Goal: Task Accomplishment & Management: Complete application form

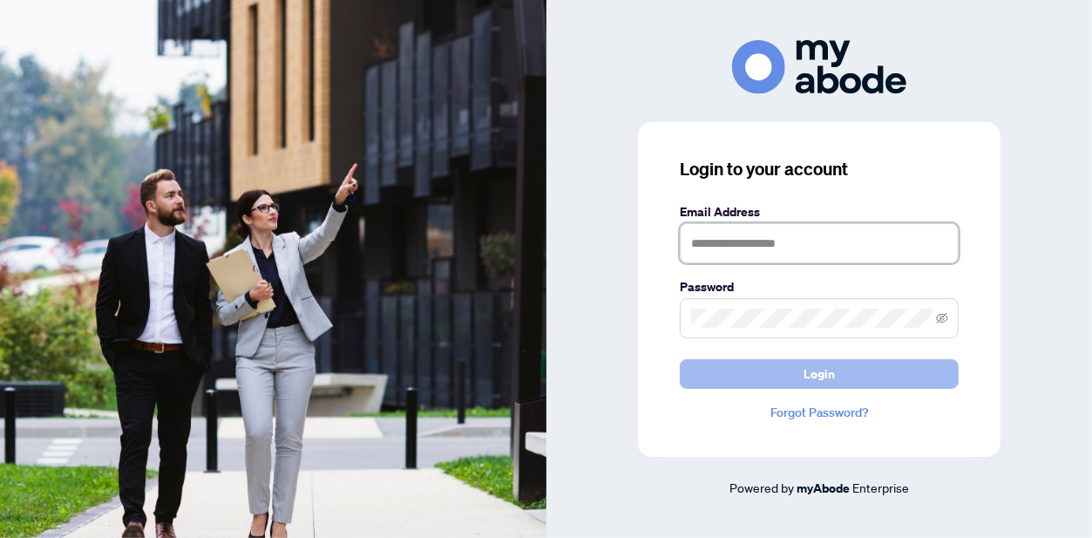
type input "**********"
click at [839, 362] on button "Login" at bounding box center [819, 374] width 279 height 30
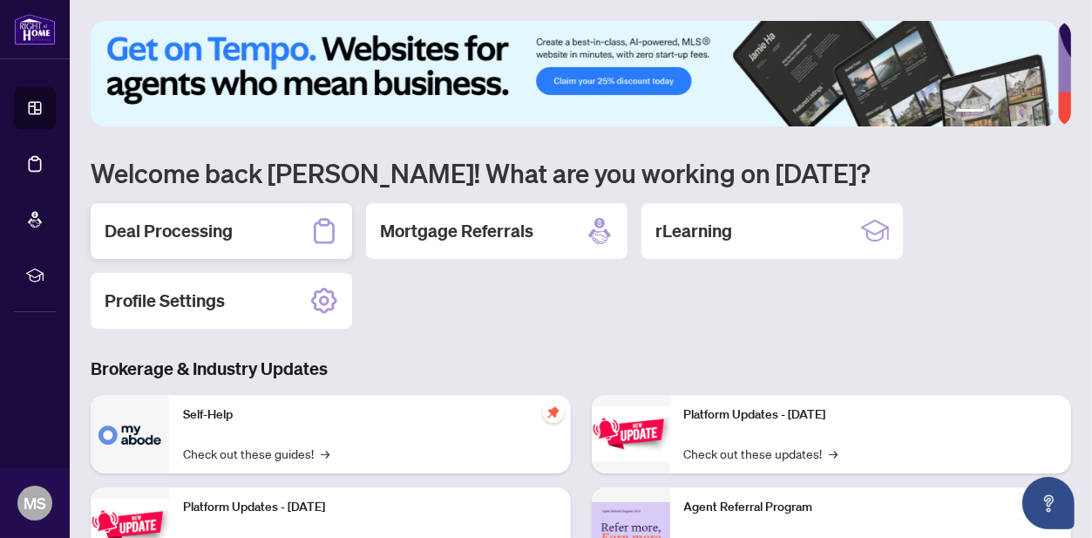
click at [225, 213] on div "Deal Processing" at bounding box center [221, 231] width 261 height 56
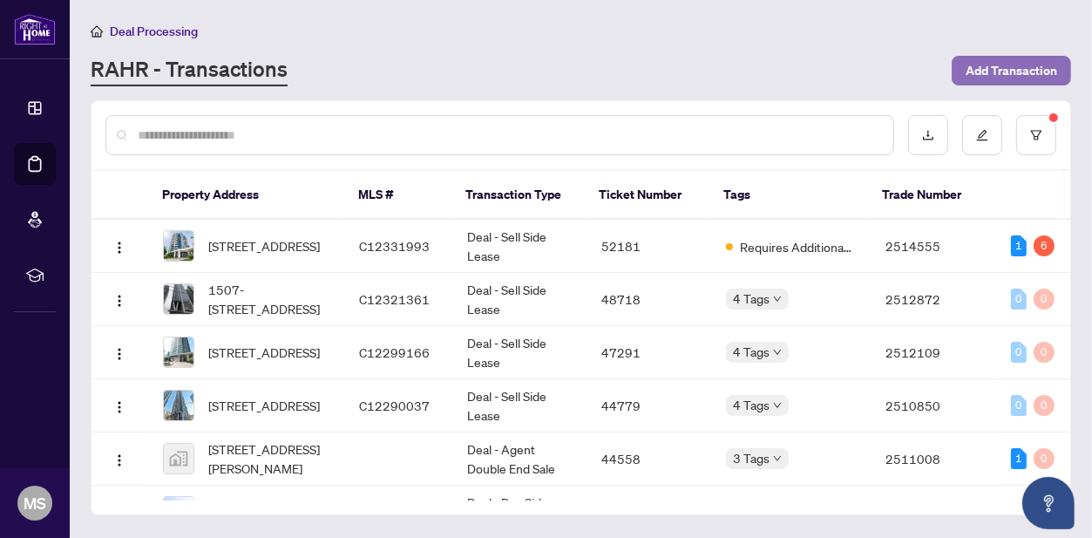
click at [1000, 67] on span "Add Transaction" at bounding box center [1012, 71] width 92 height 28
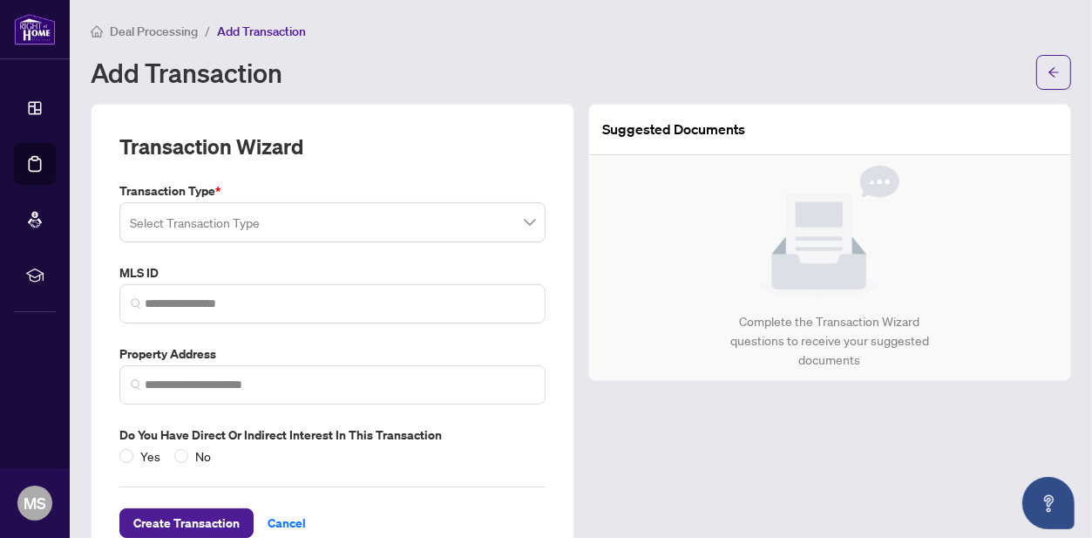
click at [166, 230] on input "search" at bounding box center [325, 225] width 390 height 38
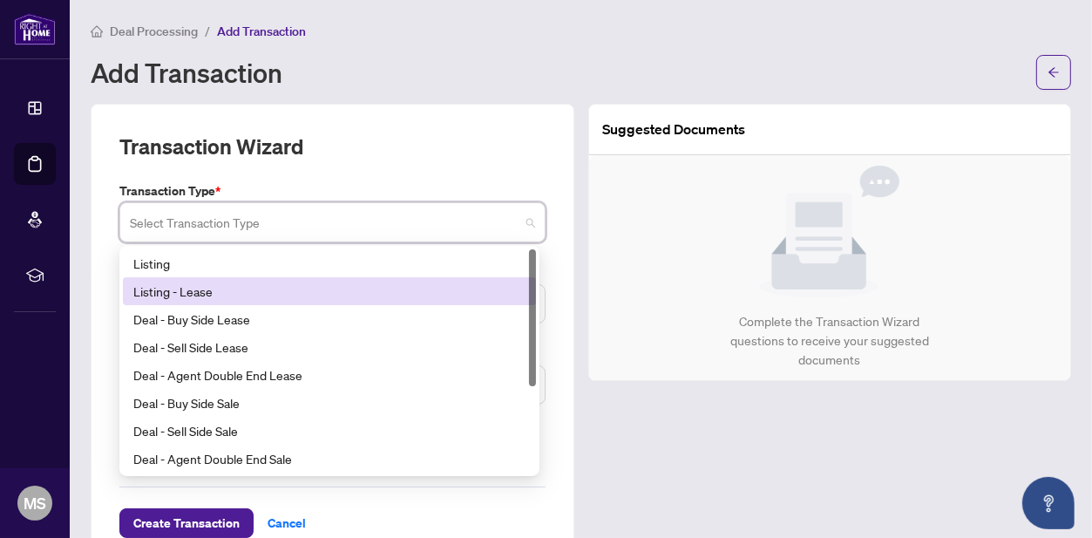
click at [201, 286] on div "Listing - Lease" at bounding box center [329, 291] width 392 height 19
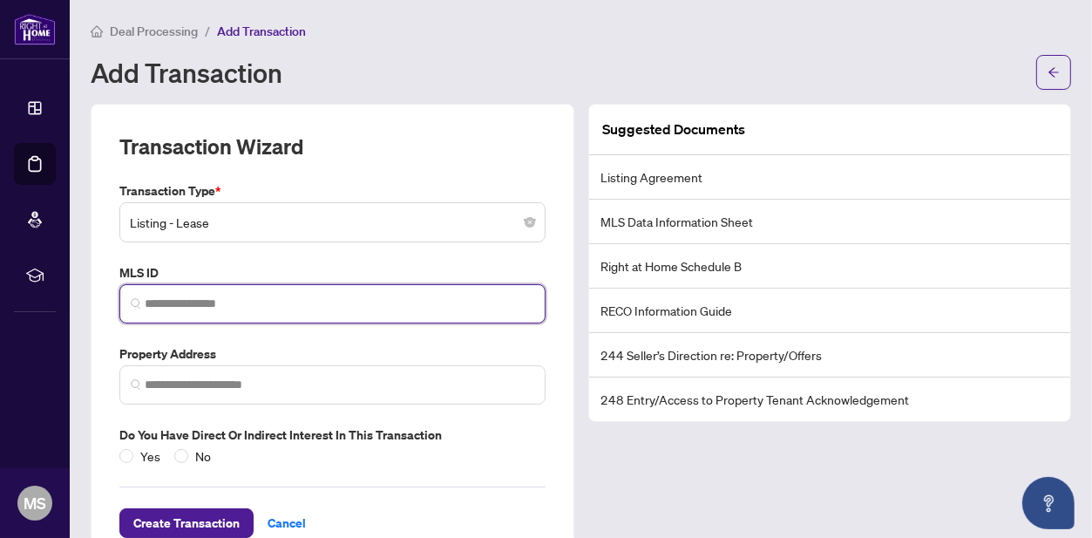
click at [200, 295] on input "search" at bounding box center [340, 304] width 390 height 18
paste input "**********"
type input "**********"
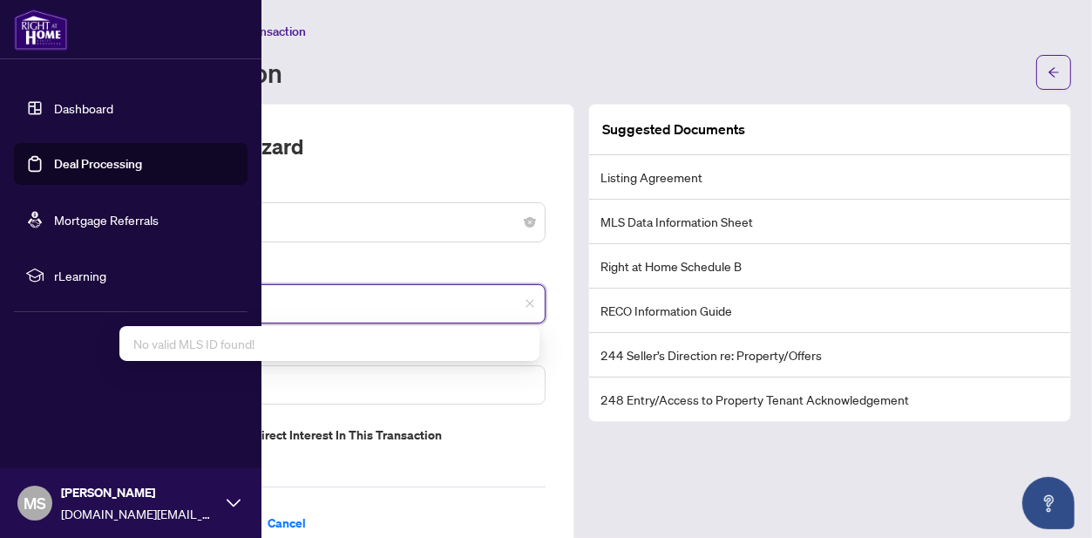
drag, startPoint x: 335, startPoint y: 304, endPoint x: 94, endPoint y: 43, distance: 355.3
click at [0, 228] on div "**********" at bounding box center [546, 269] width 1092 height 538
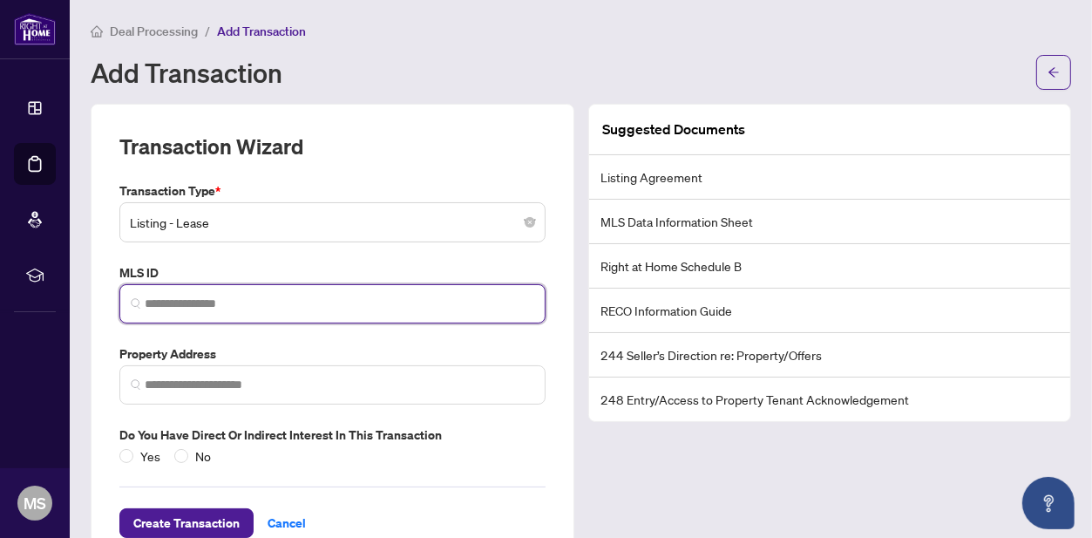
paste input "*********"
type input "*********"
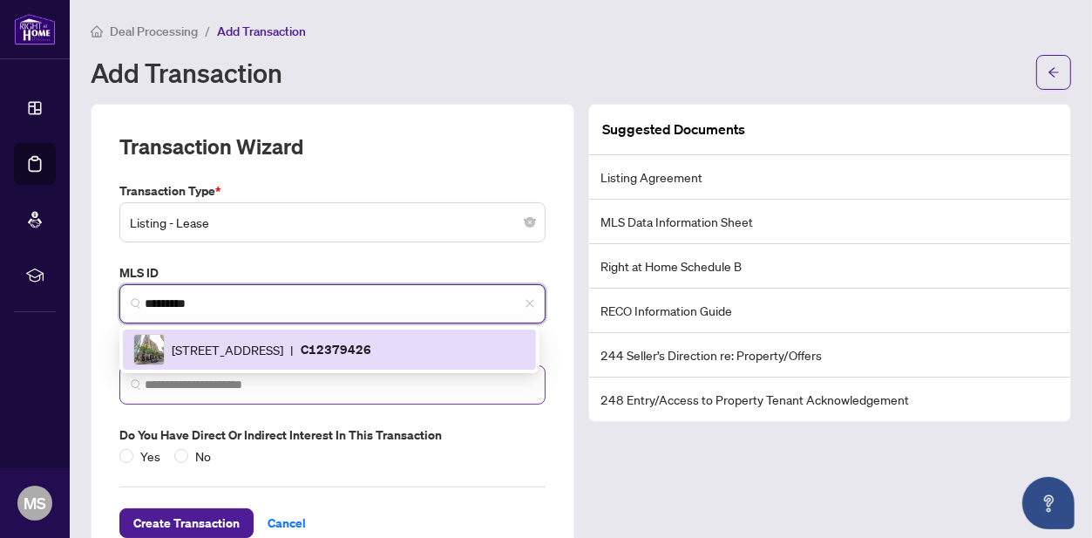
scroll to position [44, 0]
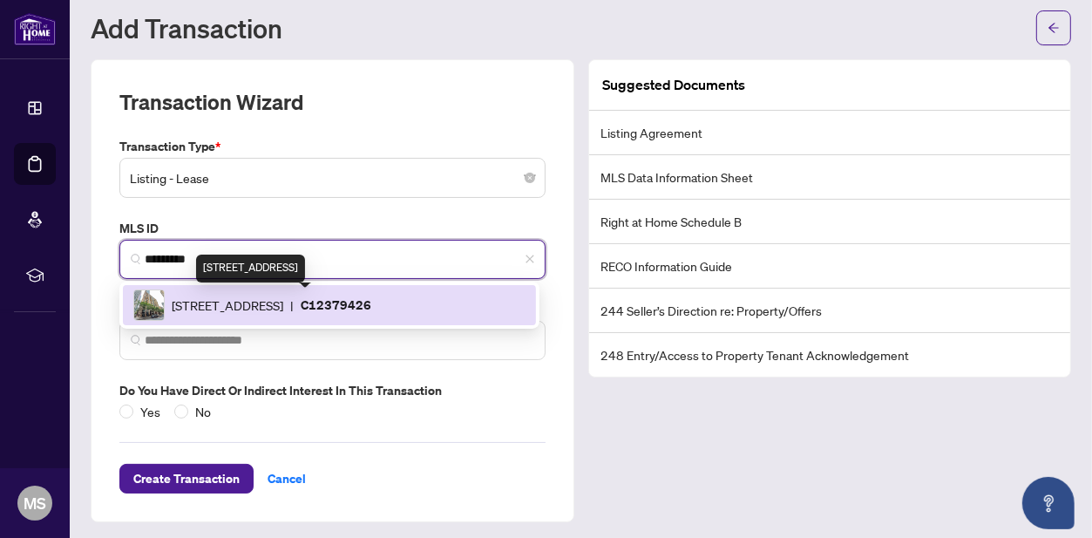
click at [283, 302] on span "[STREET_ADDRESS]" at bounding box center [228, 304] width 112 height 19
type input "**********"
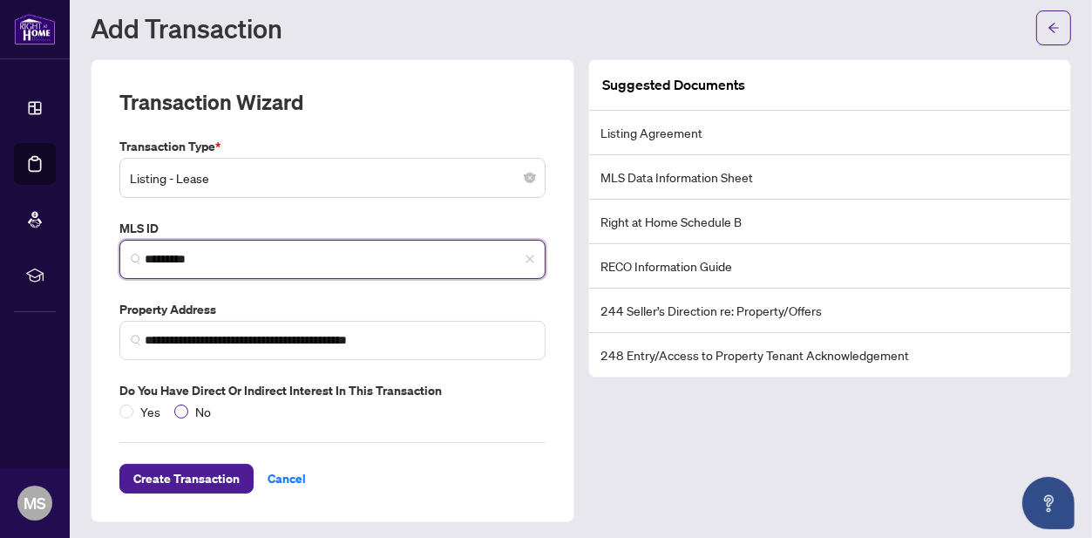
type input "*********"
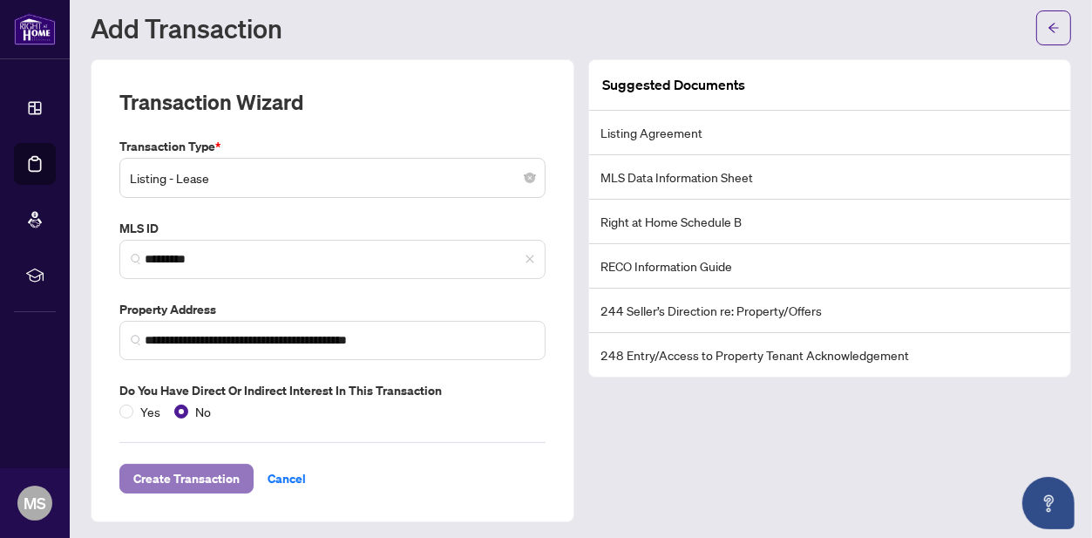
click at [187, 467] on span "Create Transaction" at bounding box center [186, 479] width 106 height 28
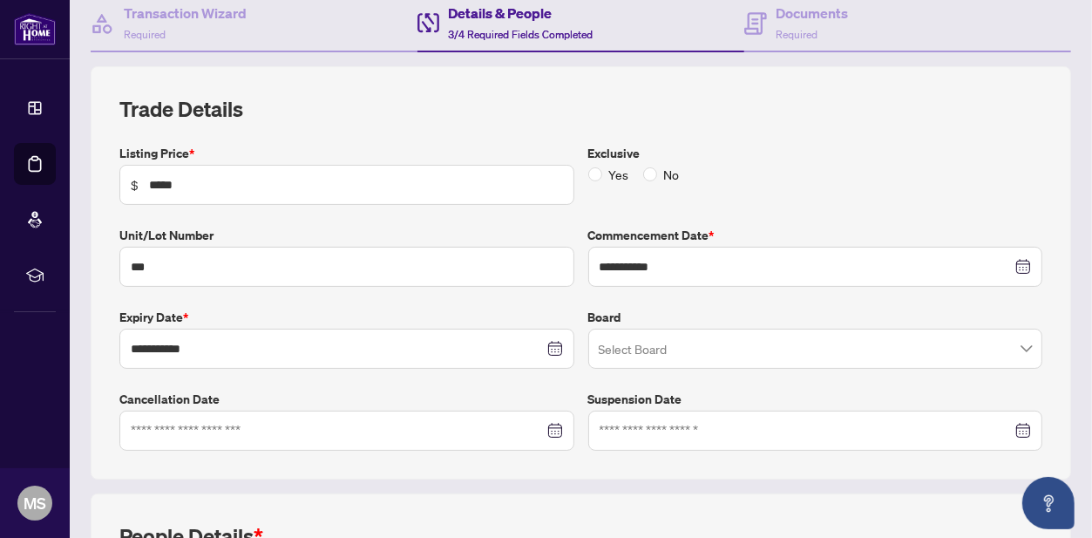
scroll to position [261, 0]
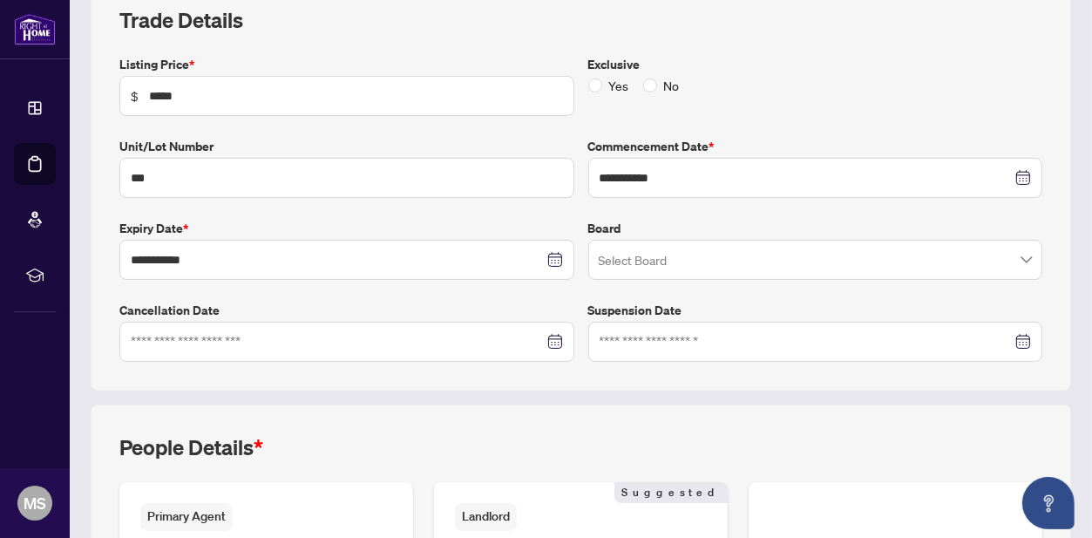
click at [668, 267] on input "search" at bounding box center [808, 262] width 418 height 38
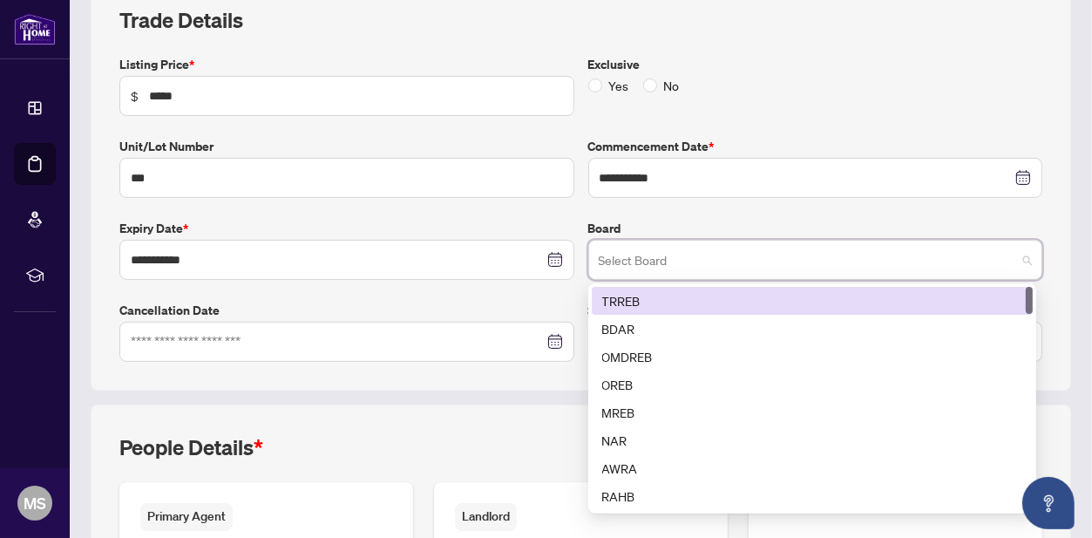
click at [654, 298] on div "TRREB" at bounding box center [812, 300] width 420 height 19
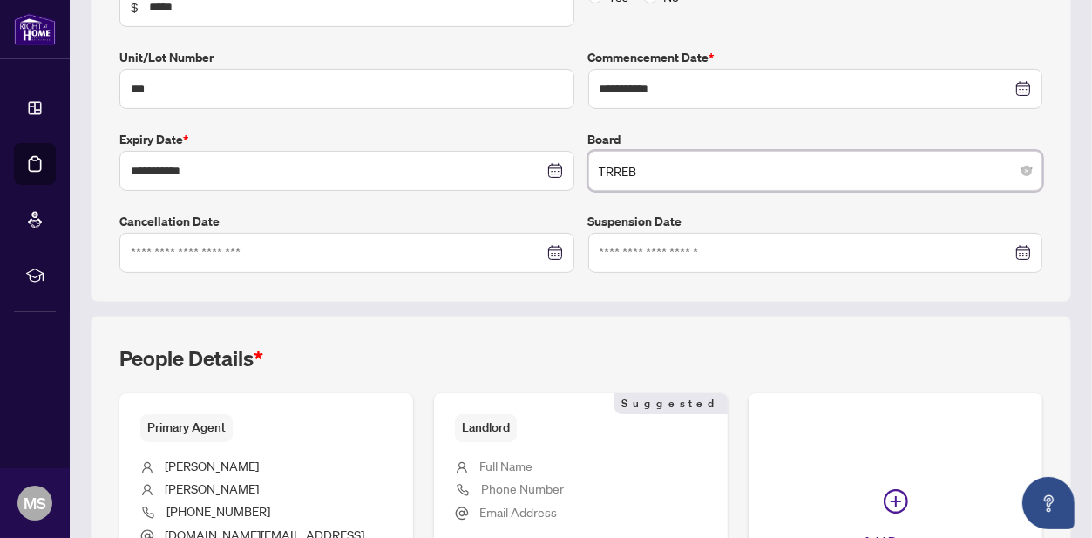
scroll to position [523, 0]
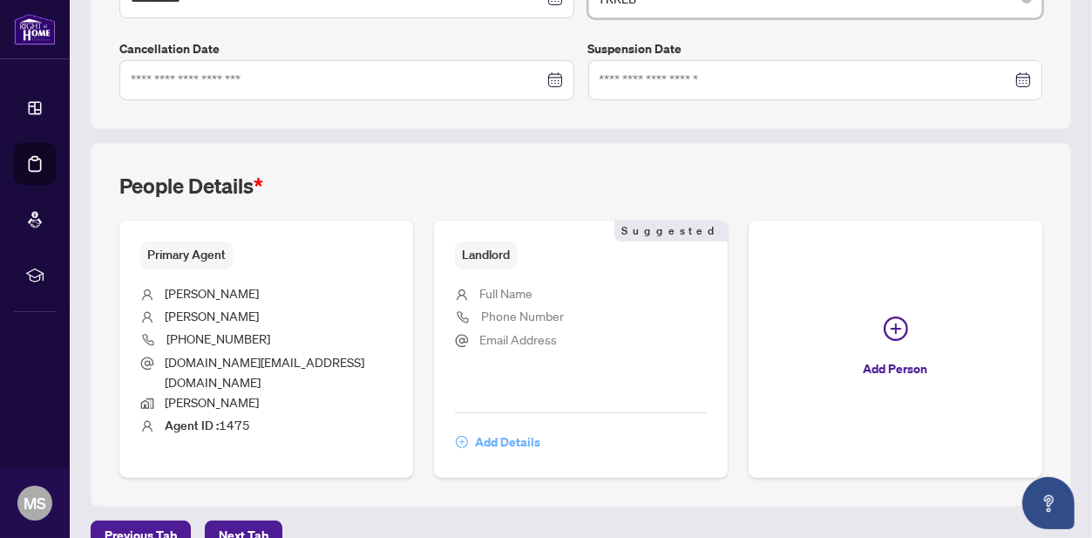
click at [475, 428] on span "Add Details" at bounding box center [507, 442] width 65 height 28
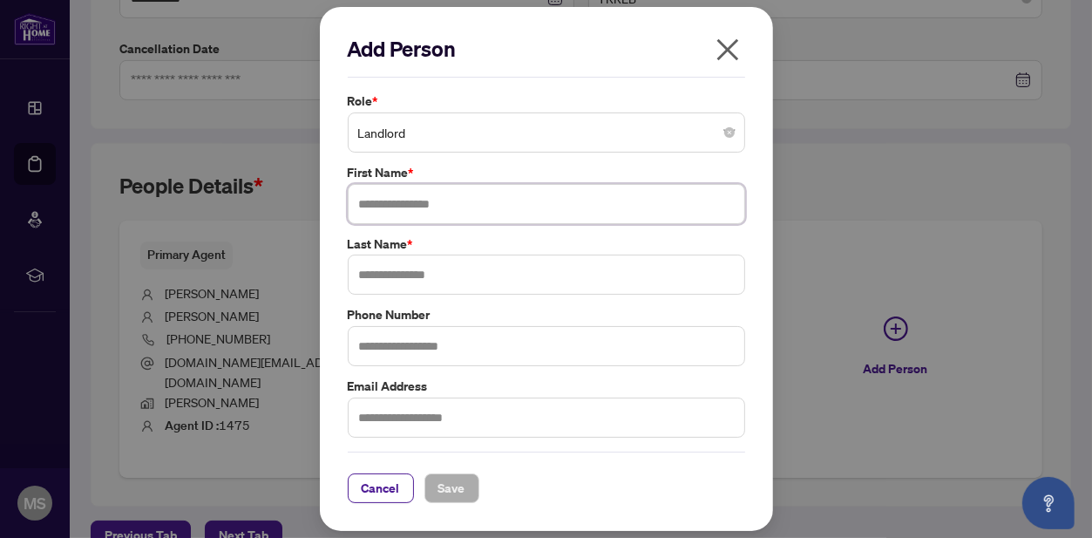
click at [431, 201] on input "text" at bounding box center [546, 204] width 397 height 40
type input "******"
type input "*******"
click at [440, 474] on span "Save" at bounding box center [451, 488] width 27 height 28
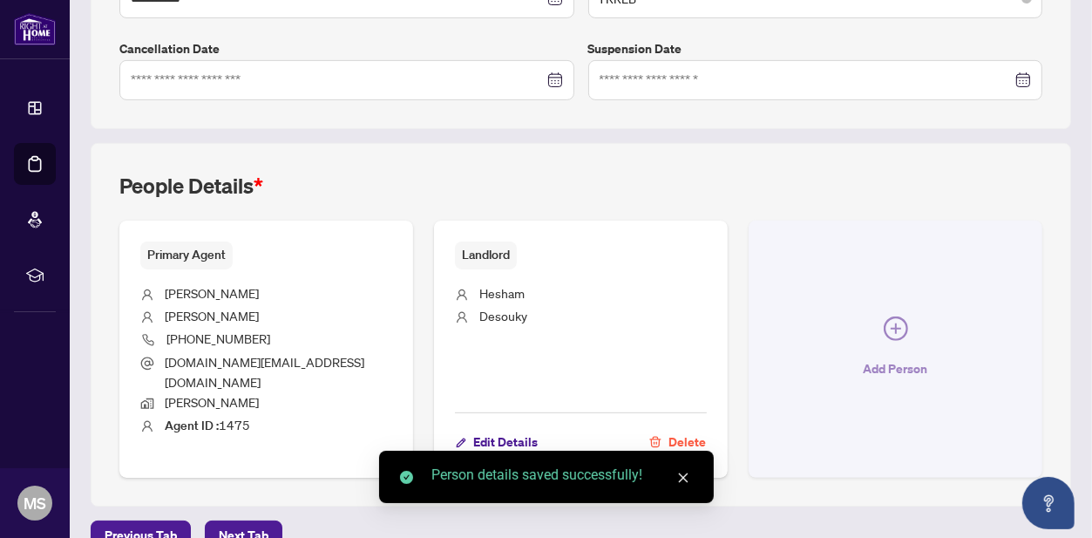
click at [909, 314] on button "Add Person" at bounding box center [896, 349] width 294 height 257
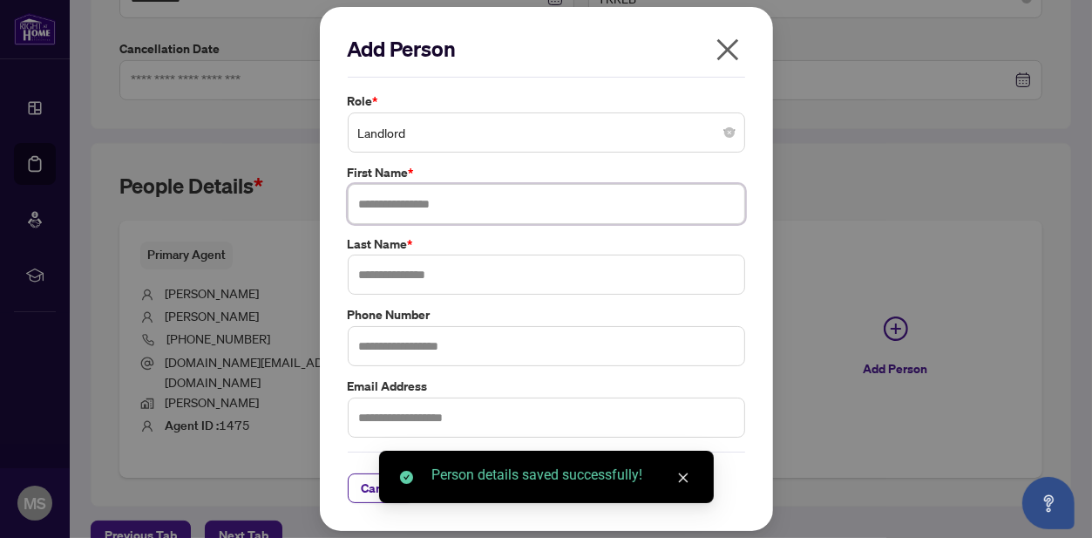
click at [451, 205] on input "text" at bounding box center [546, 204] width 397 height 40
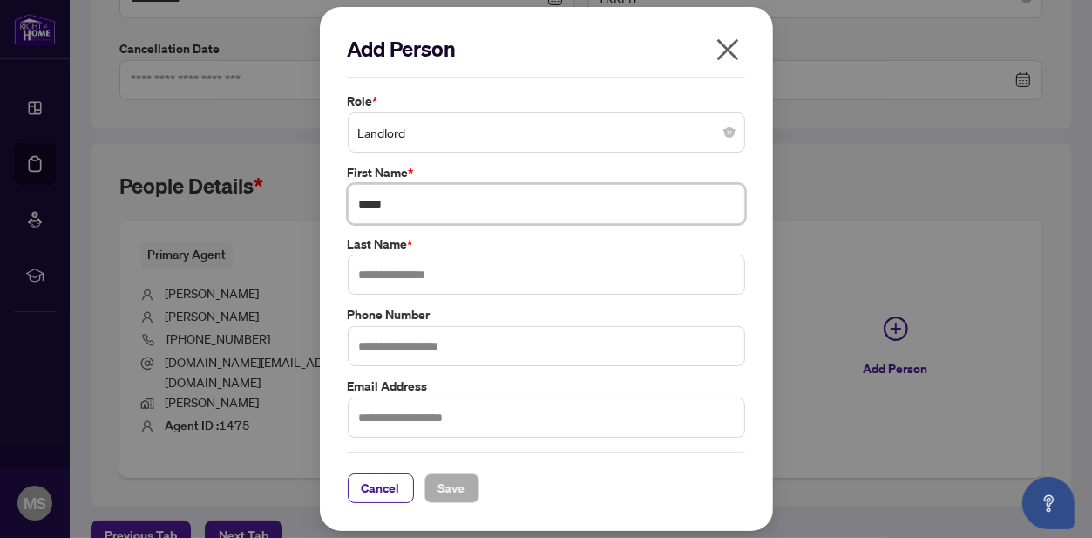
type input "*****"
type input "*******"
click at [459, 480] on span "Save" at bounding box center [451, 488] width 27 height 28
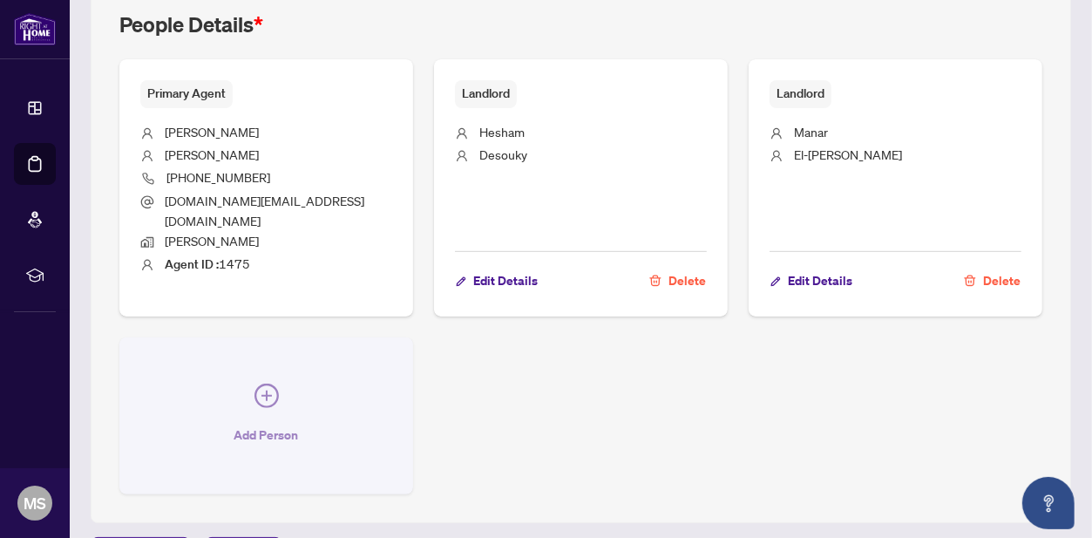
scroll to position [709, 0]
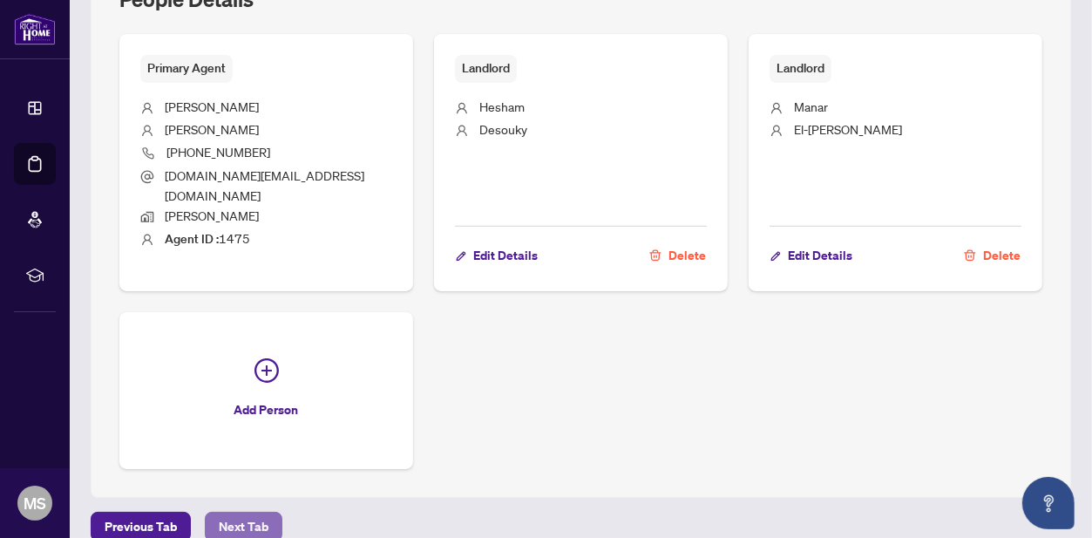
click at [258, 512] on span "Next Tab" at bounding box center [244, 526] width 50 height 28
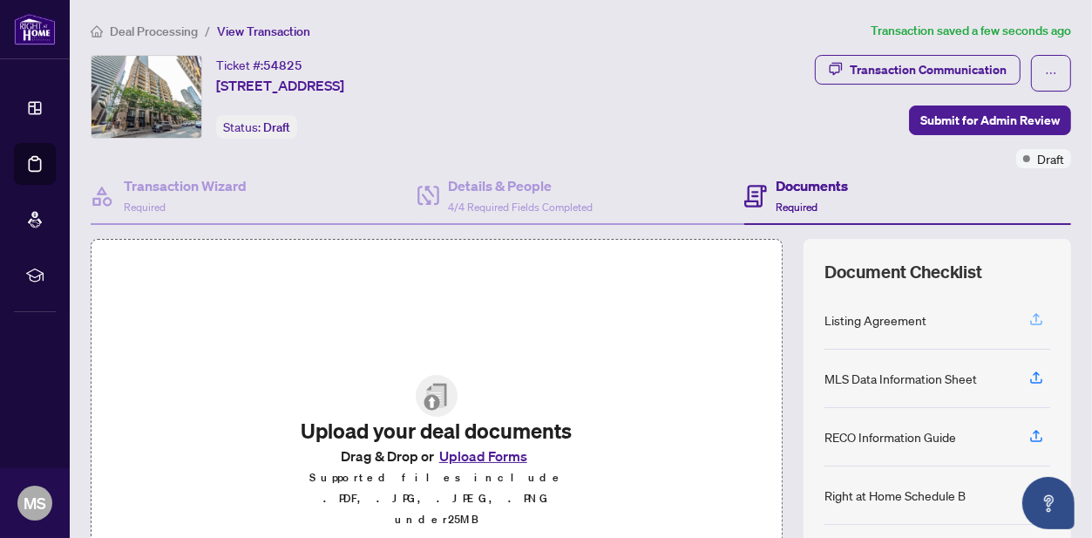
click at [1028, 316] on icon "button" at bounding box center [1036, 319] width 16 height 16
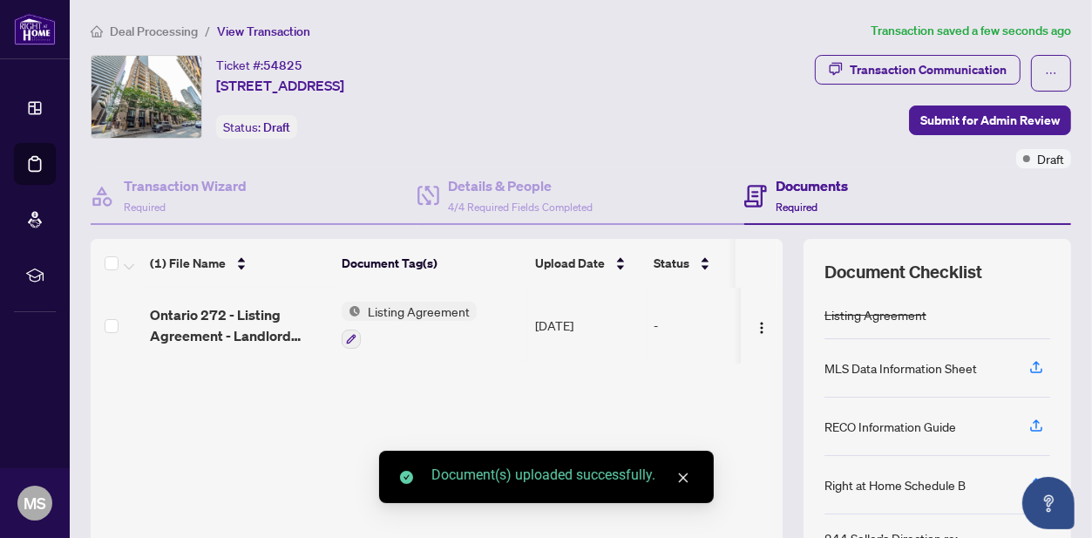
click at [1028, 370] on icon "button" at bounding box center [1036, 367] width 16 height 16
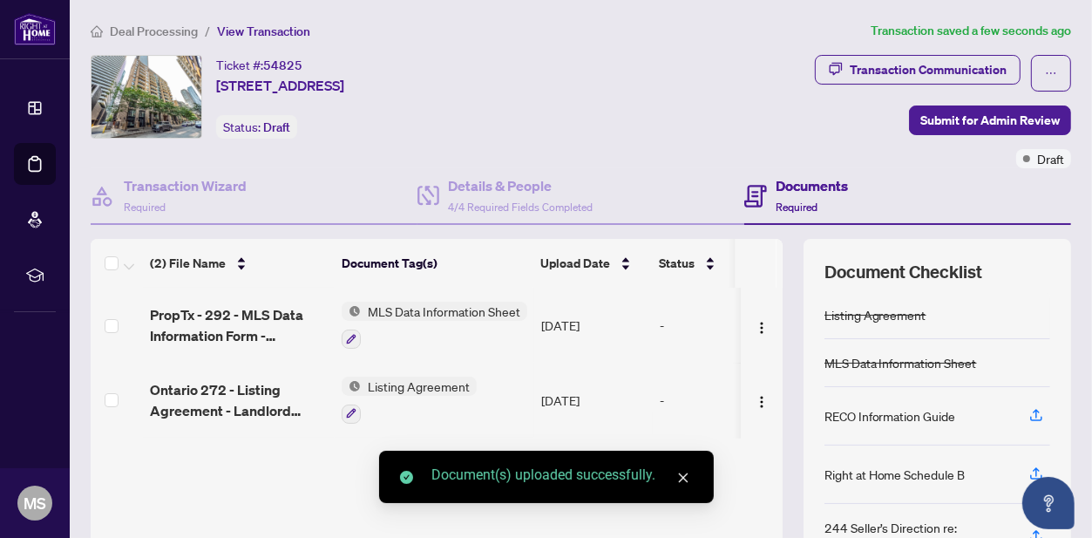
scroll to position [87, 0]
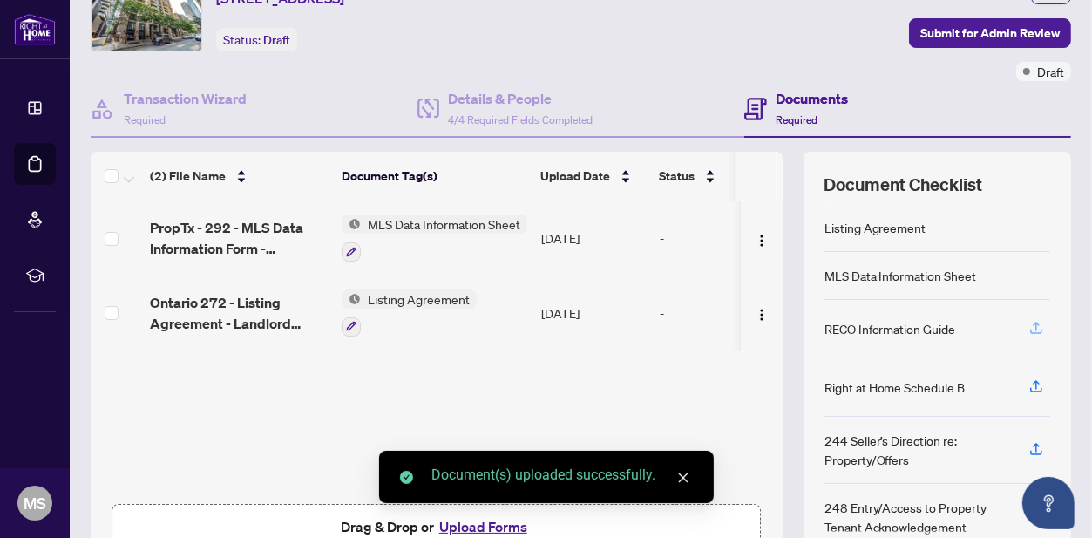
click at [1028, 325] on icon "button" at bounding box center [1036, 328] width 16 height 16
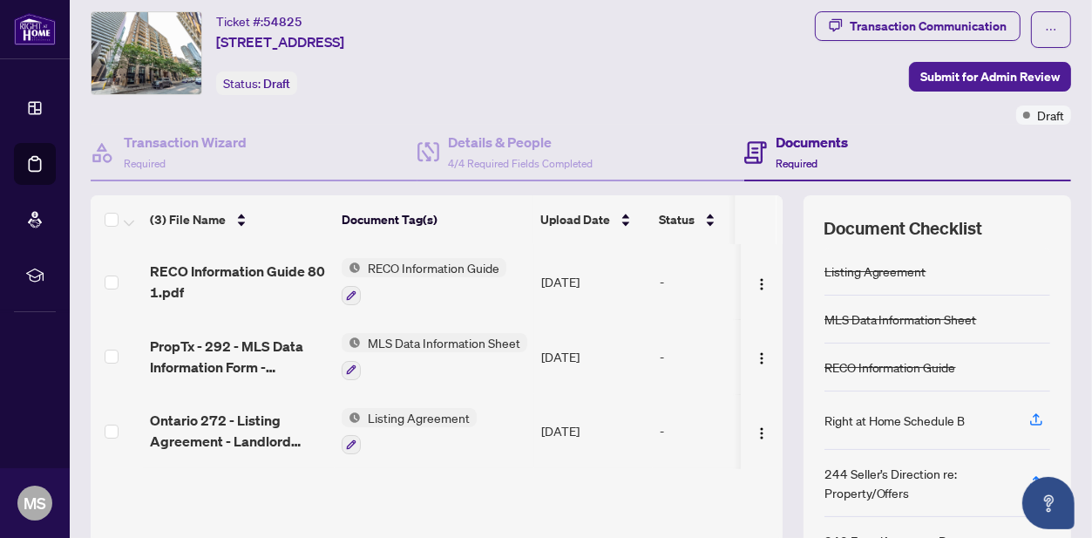
scroll to position [0, 0]
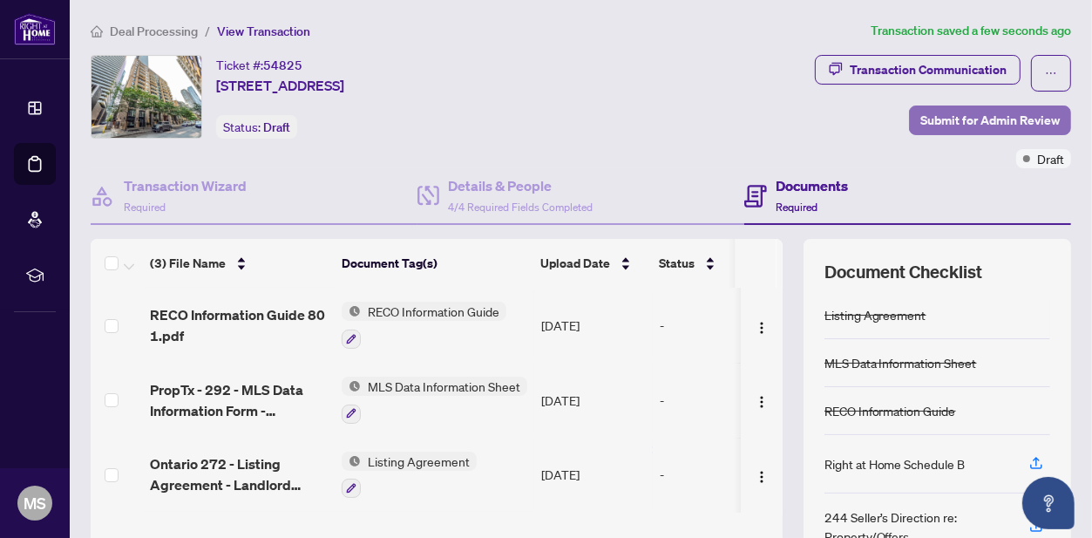
click at [927, 121] on span "Submit for Admin Review" at bounding box center [989, 120] width 139 height 28
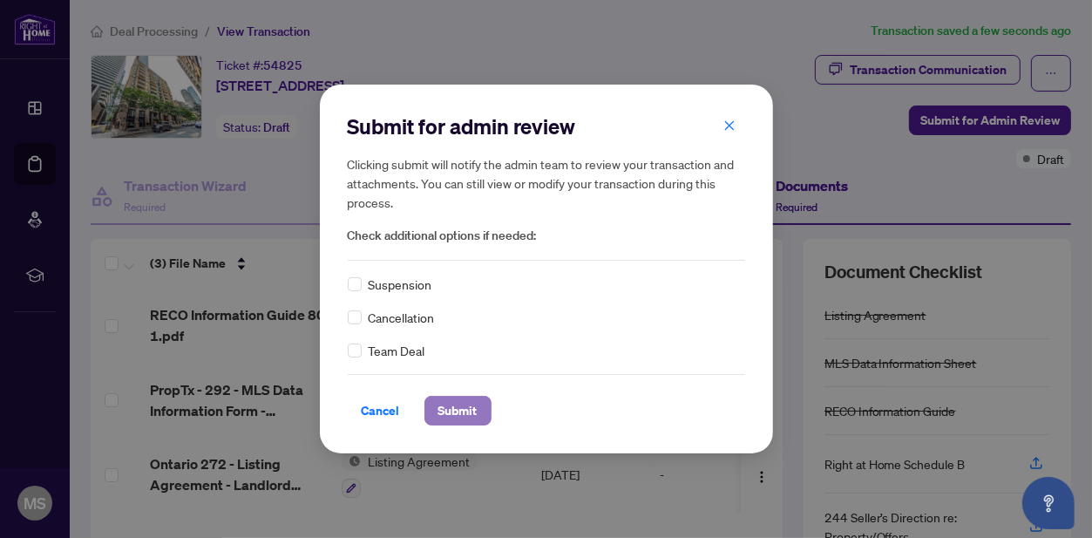
click at [452, 405] on span "Submit" at bounding box center [457, 411] width 39 height 28
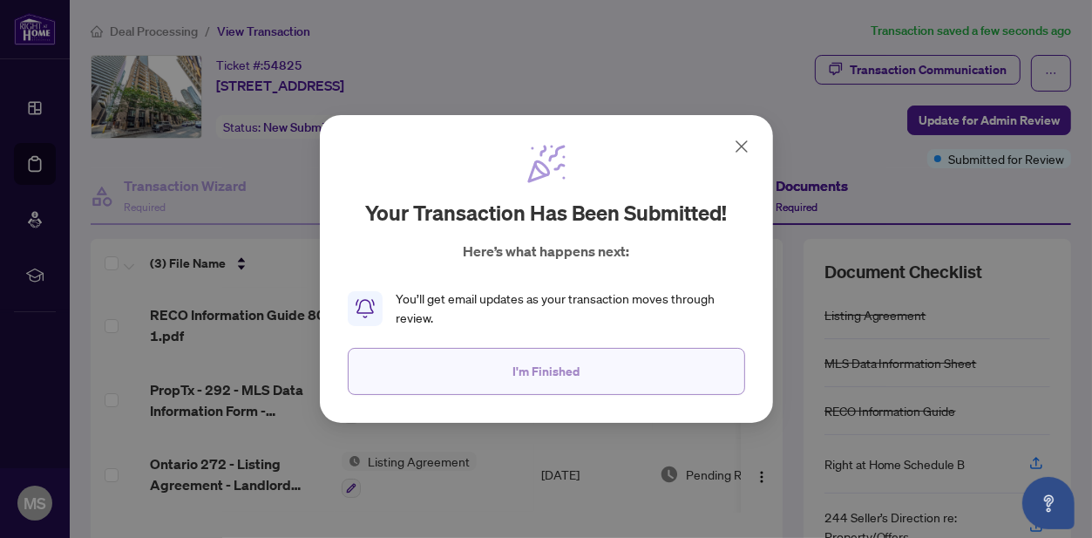
click at [577, 372] on span "I'm Finished" at bounding box center [545, 371] width 67 height 28
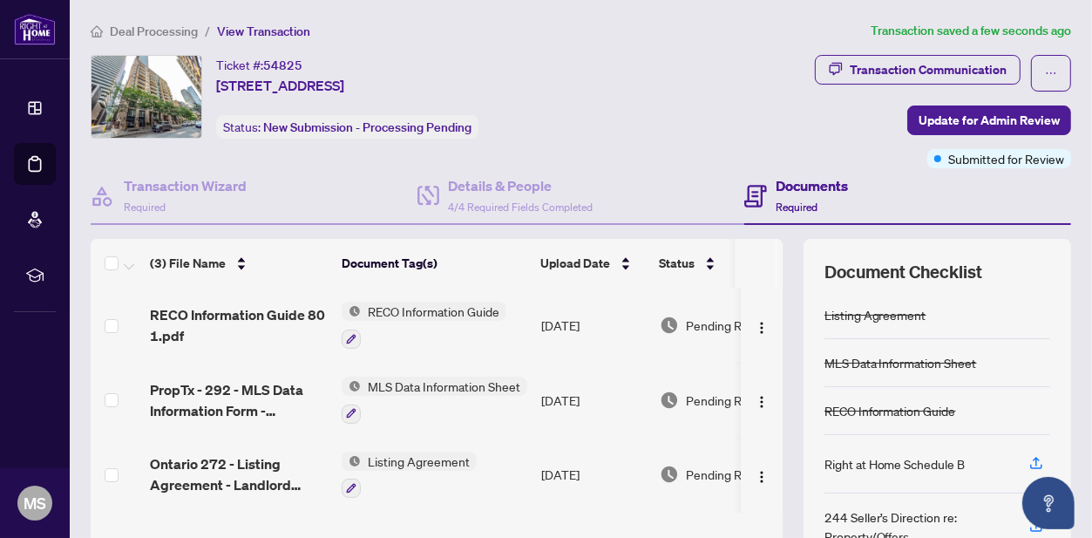
click at [180, 31] on span "Deal Processing" at bounding box center [154, 32] width 88 height 16
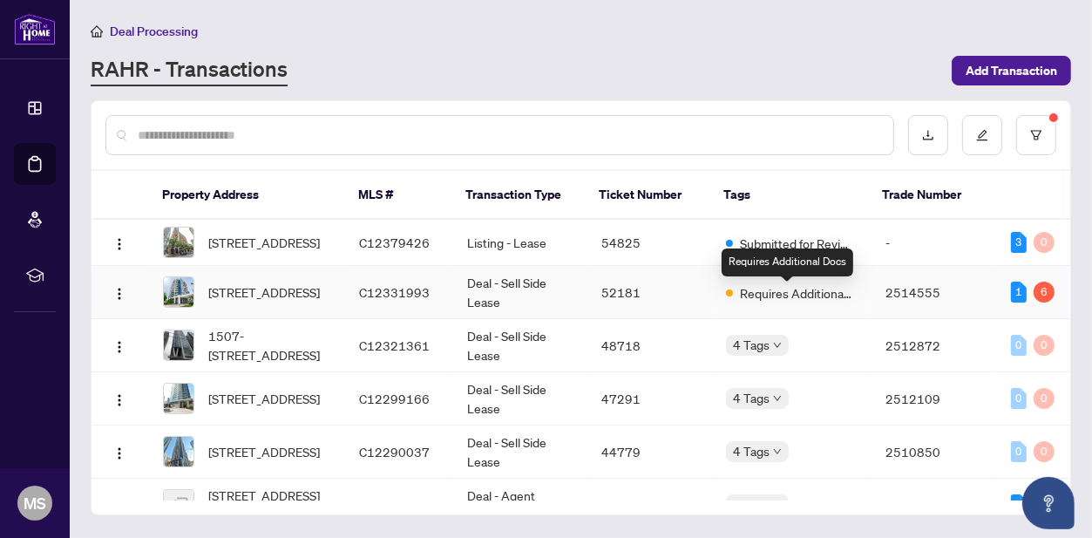
click at [736, 297] on div "Requires Additional Docs" at bounding box center [789, 292] width 127 height 21
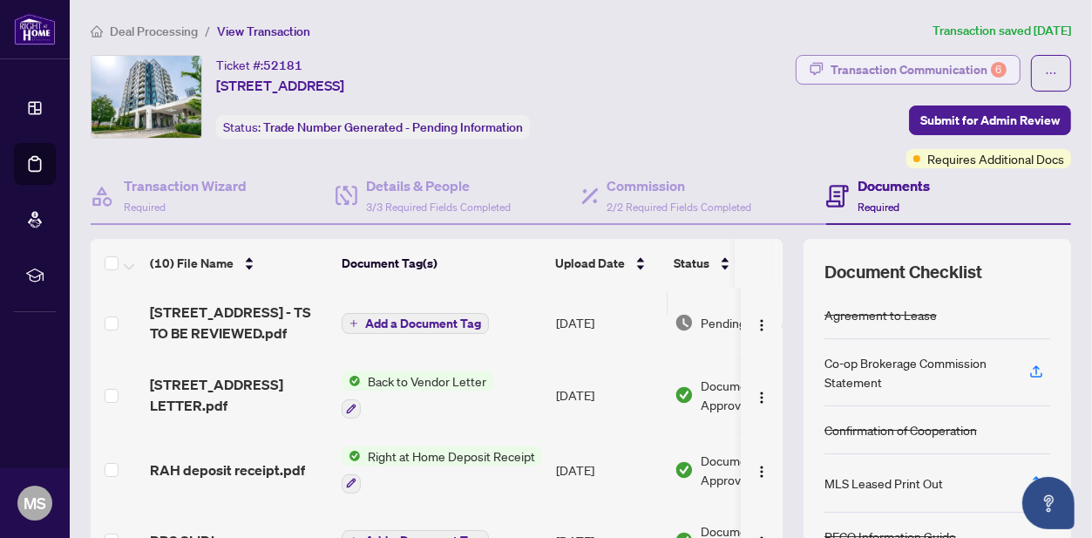
click at [947, 70] on div "Transaction Communication 6" at bounding box center [919, 70] width 176 height 28
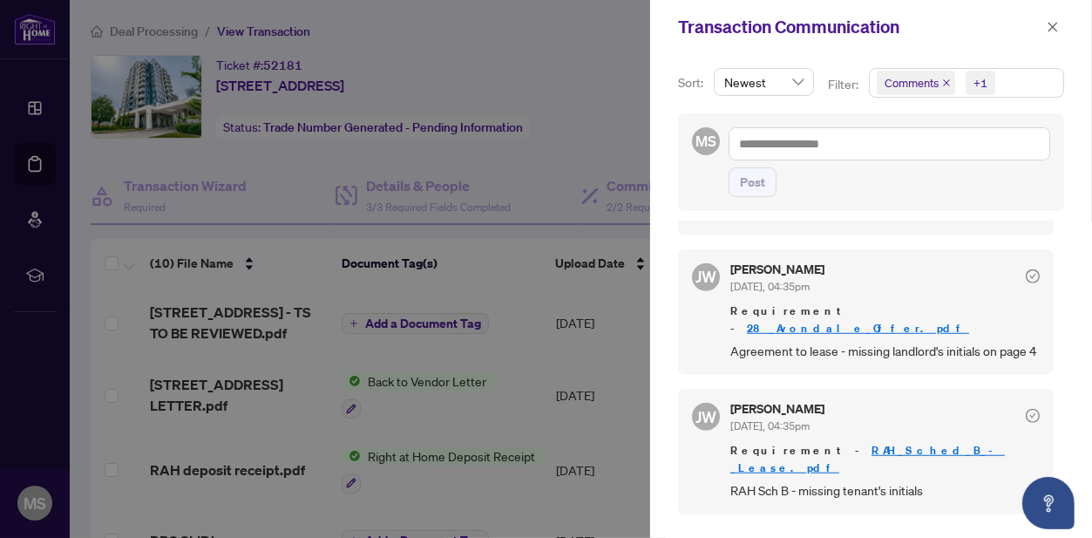
scroll to position [1099, 0]
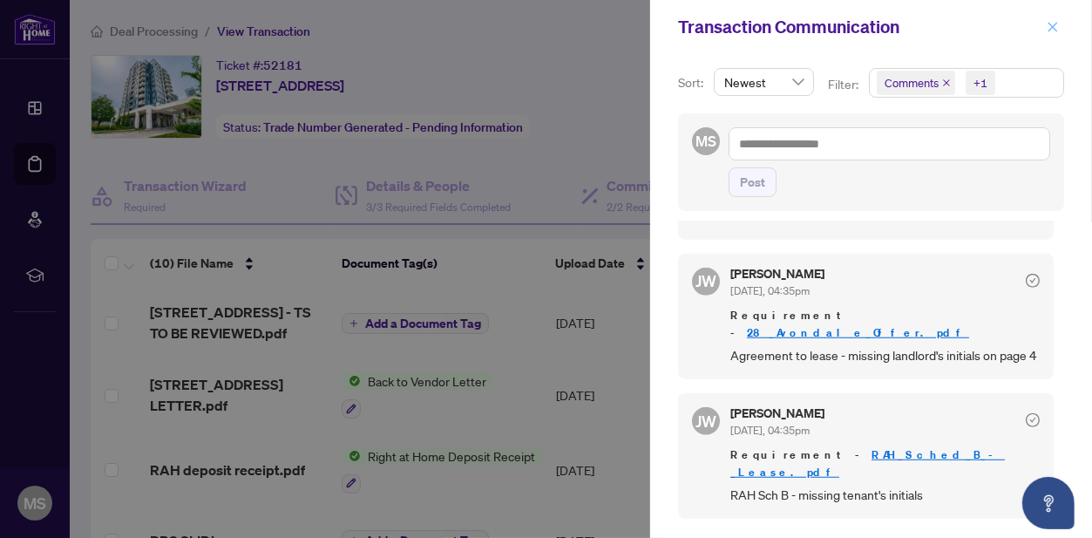
click at [1058, 31] on icon "close" at bounding box center [1053, 27] width 12 height 12
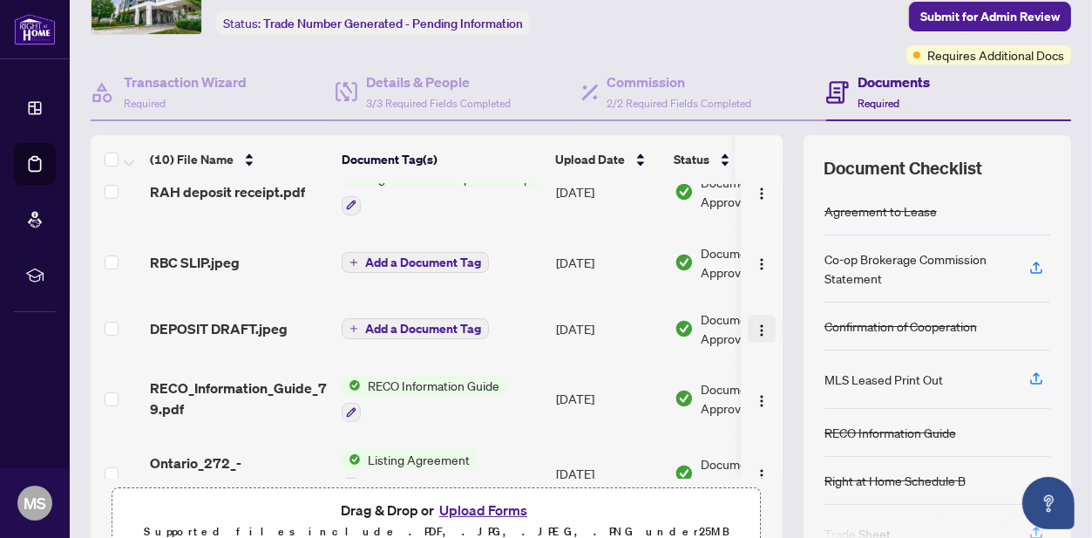
scroll to position [189, 0]
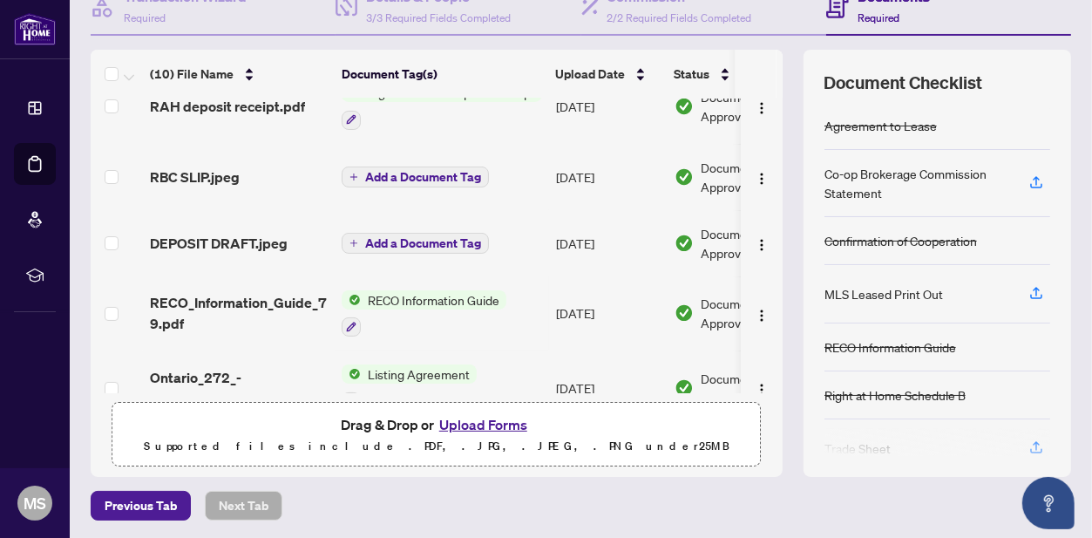
click at [469, 427] on button "Upload Forms" at bounding box center [483, 424] width 98 height 23
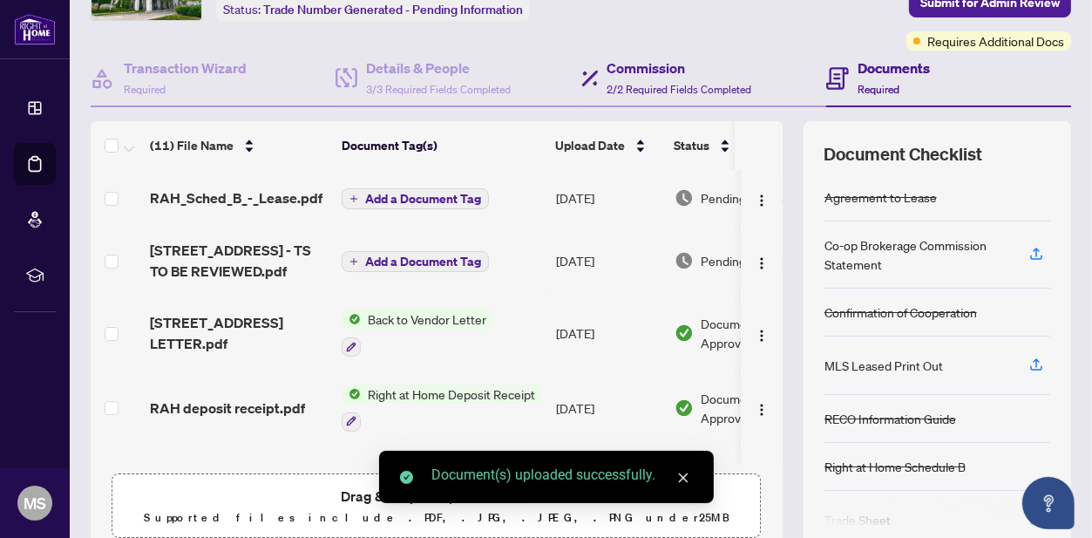
scroll to position [0, 0]
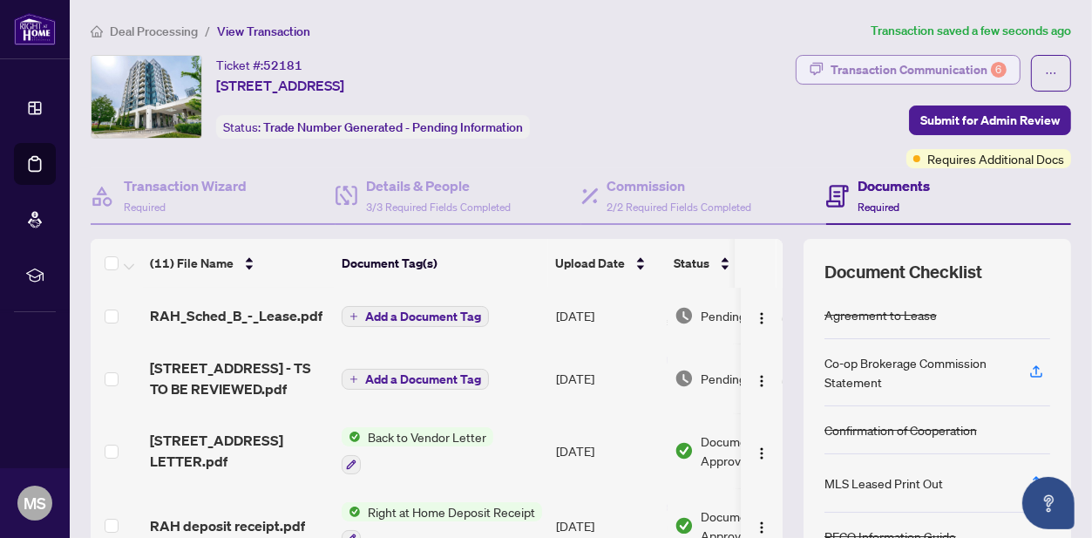
click at [919, 59] on div "Transaction Communication 6" at bounding box center [919, 70] width 176 height 28
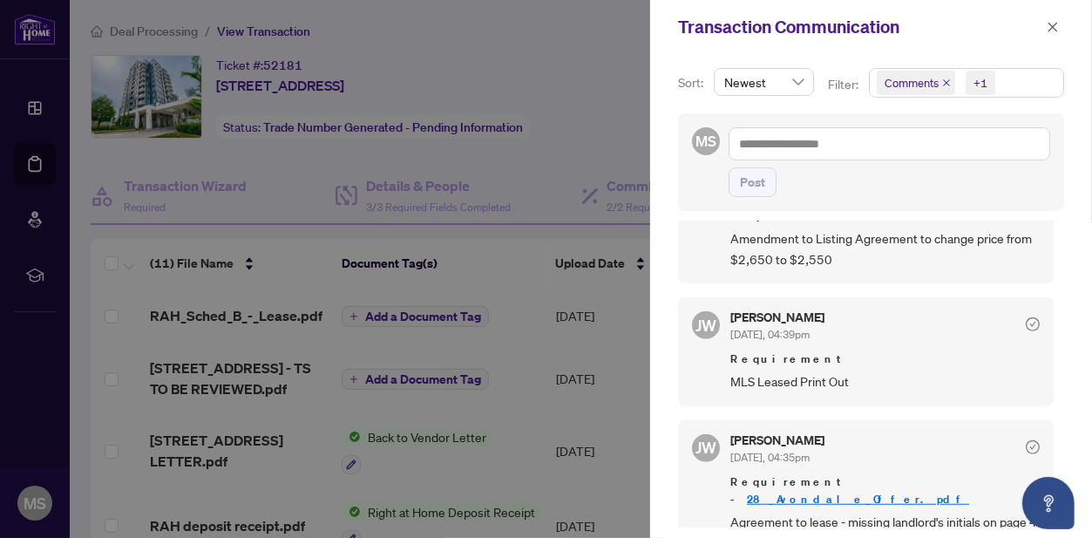
scroll to position [959, 0]
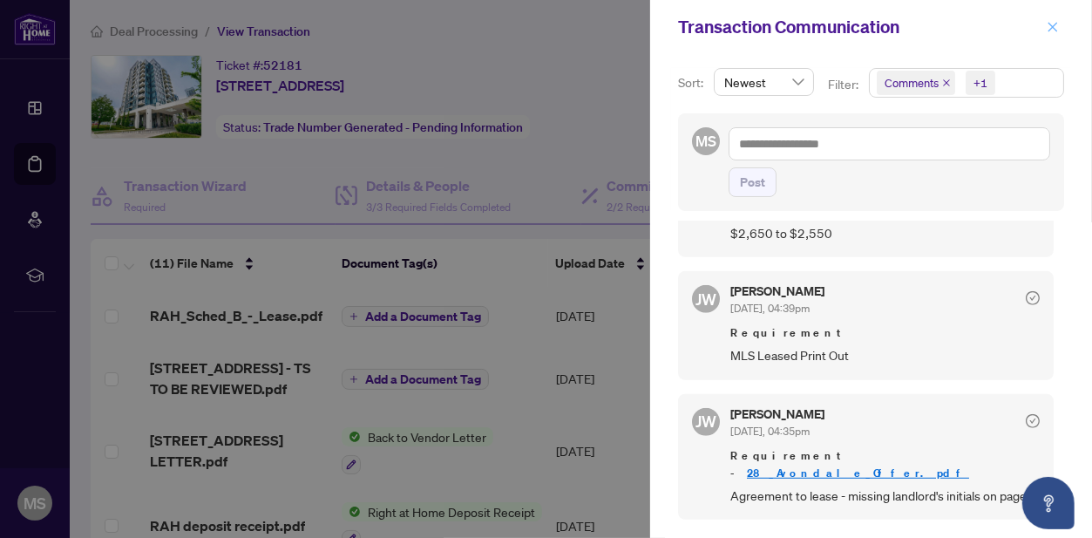
click at [1058, 31] on icon "close" at bounding box center [1053, 27] width 12 height 12
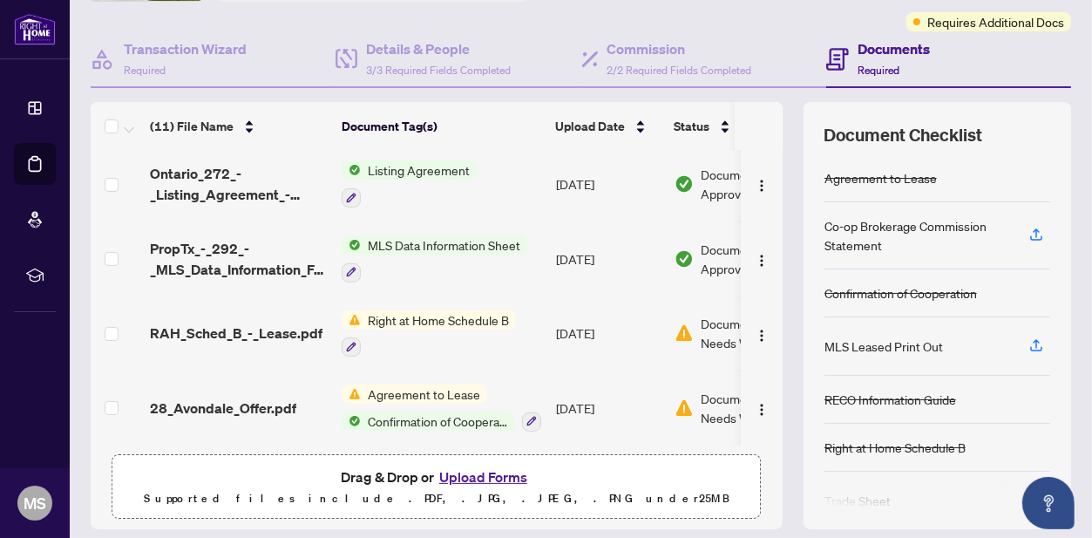
scroll to position [174, 0]
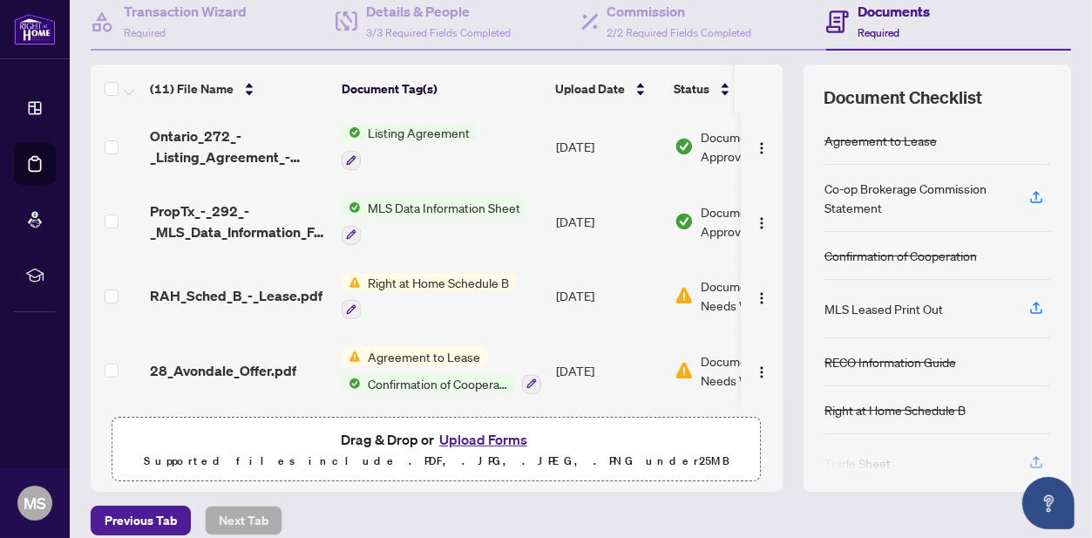
click at [506, 434] on button "Upload Forms" at bounding box center [483, 439] width 98 height 23
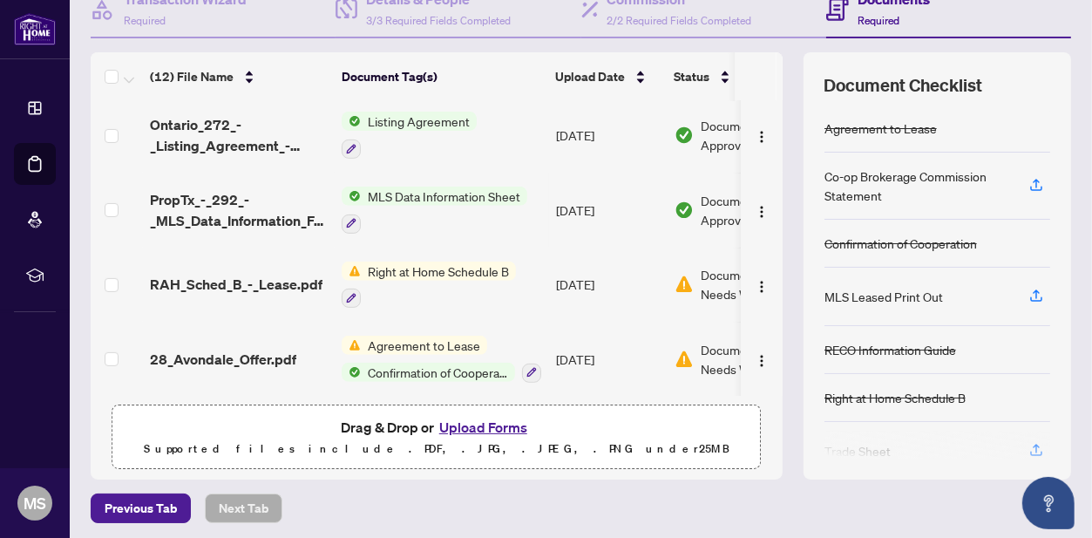
scroll to position [189, 0]
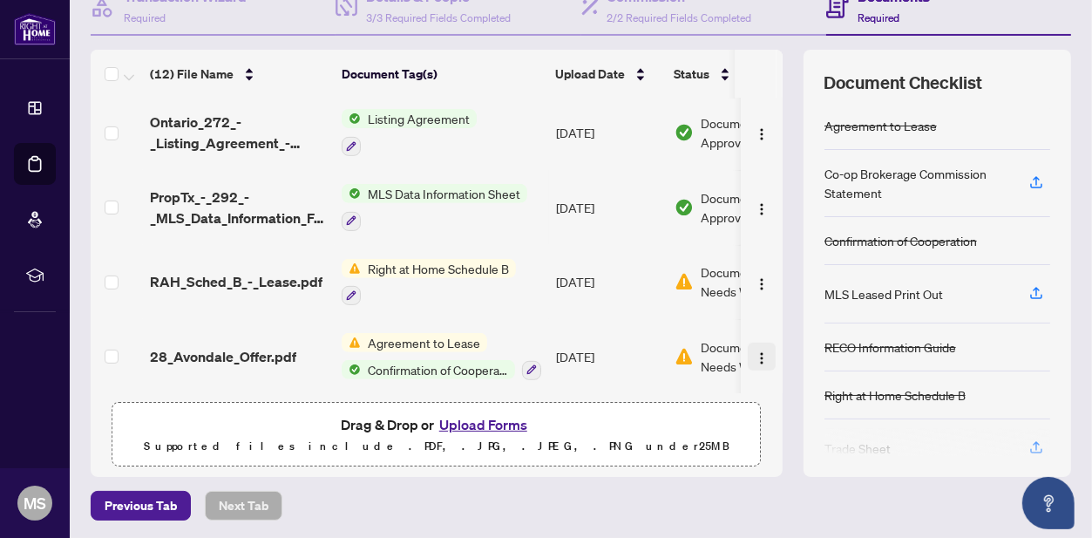
click at [750, 345] on button "button" at bounding box center [762, 357] width 28 height 28
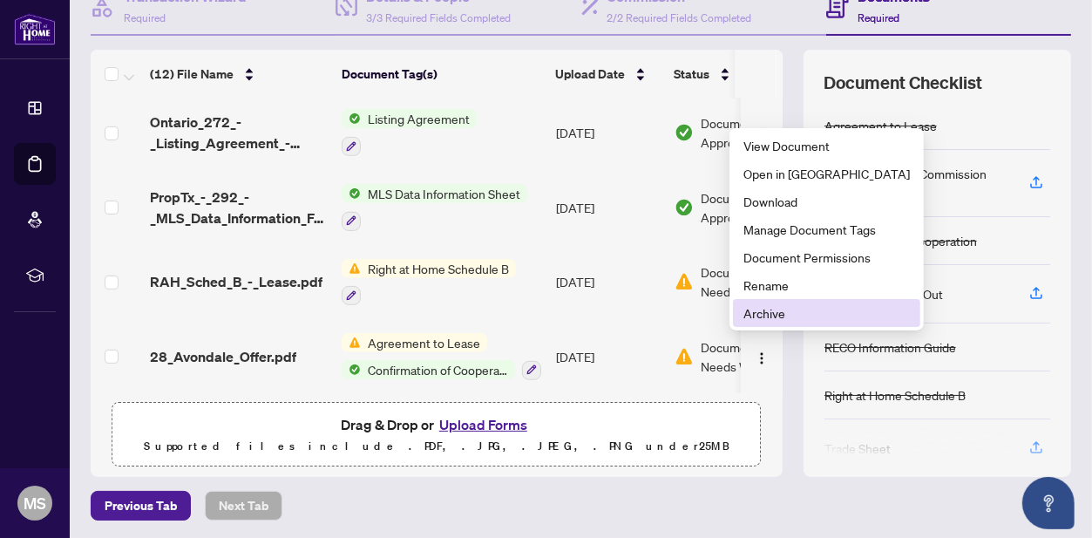
click at [748, 315] on span "Archive" at bounding box center [826, 312] width 166 height 19
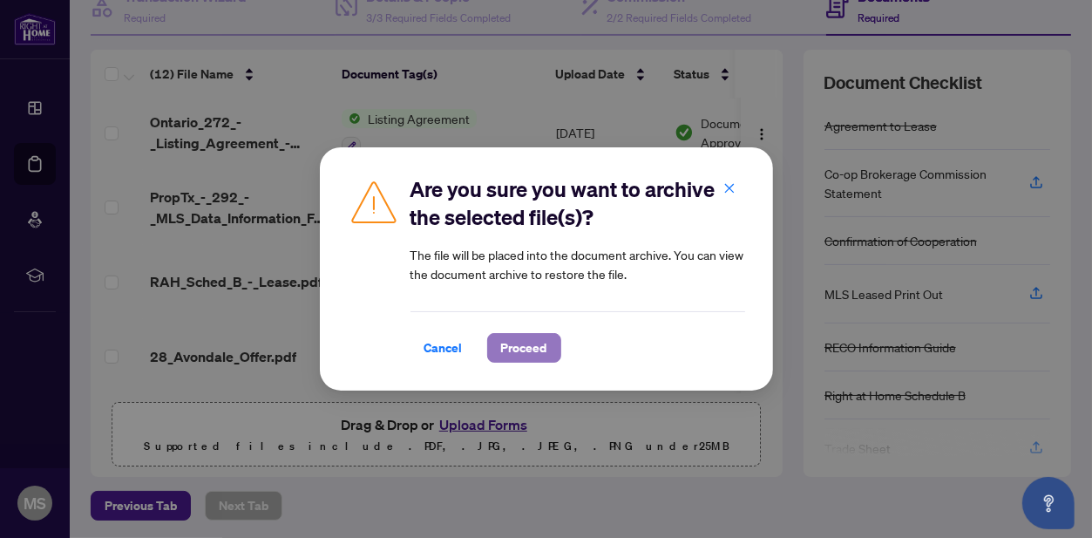
click at [543, 360] on span "Proceed" at bounding box center [524, 348] width 46 height 28
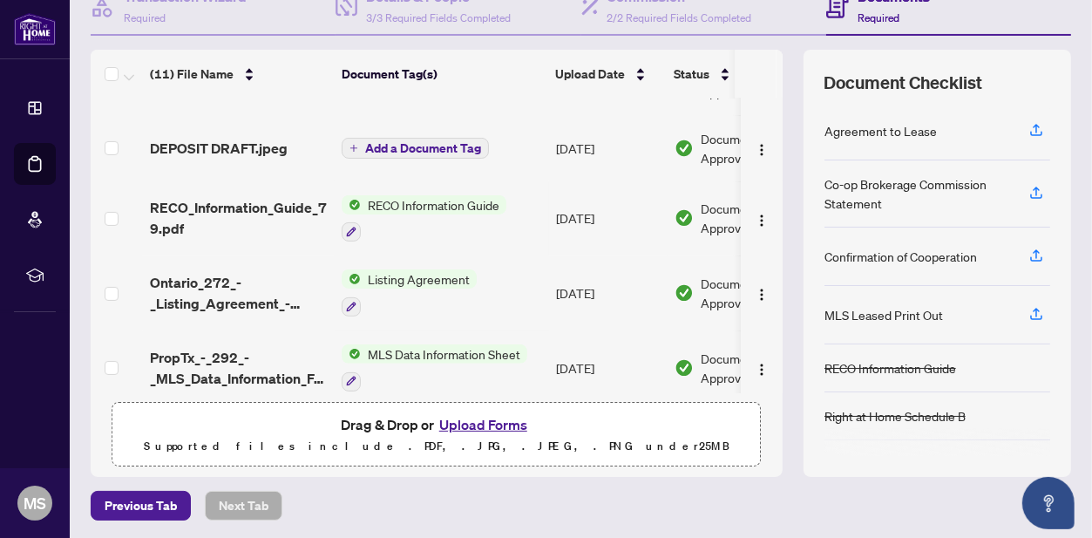
scroll to position [482, 0]
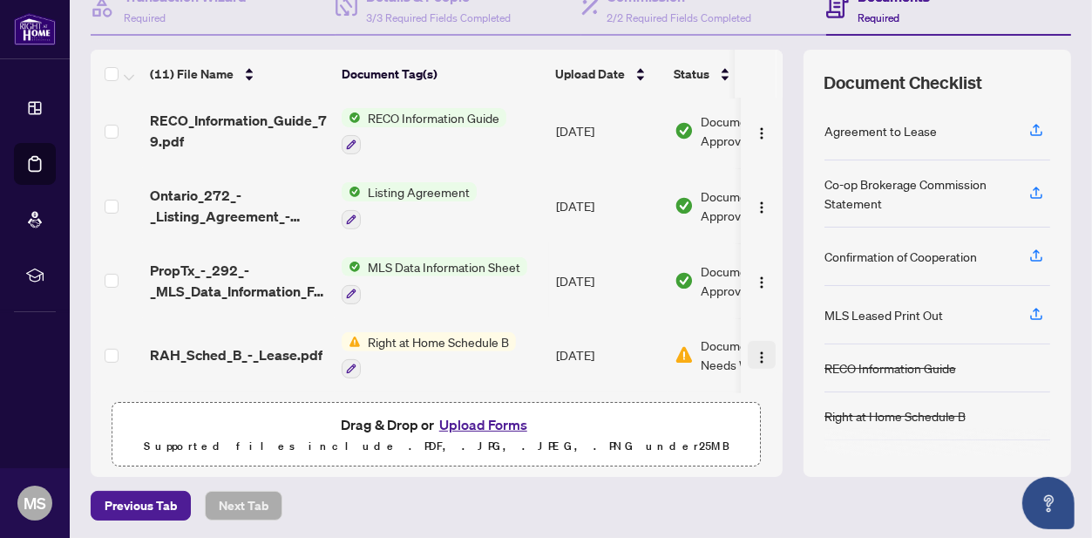
click at [755, 350] on img "button" at bounding box center [762, 357] width 14 height 14
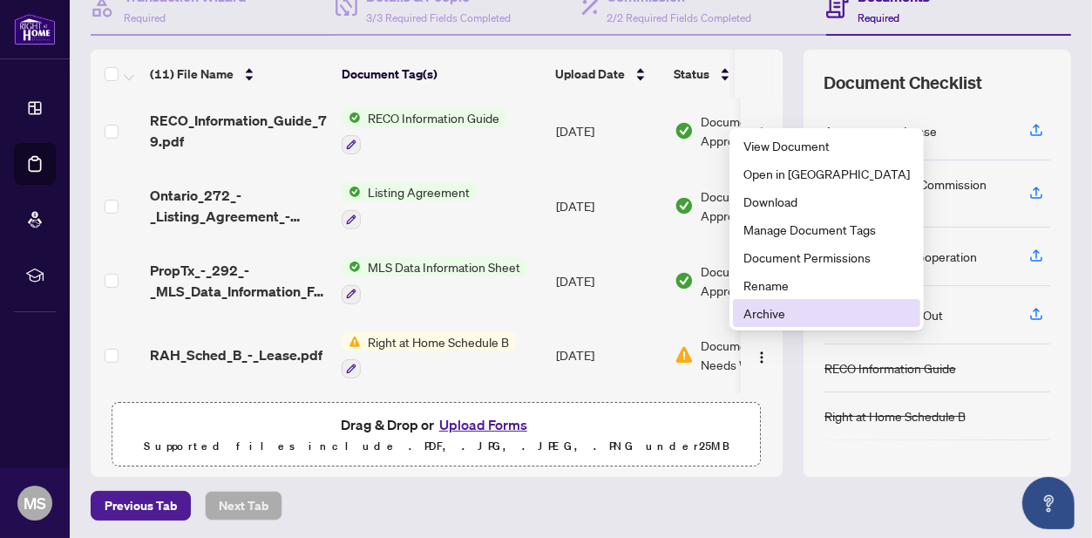
click at [756, 311] on span "Archive" at bounding box center [826, 312] width 166 height 19
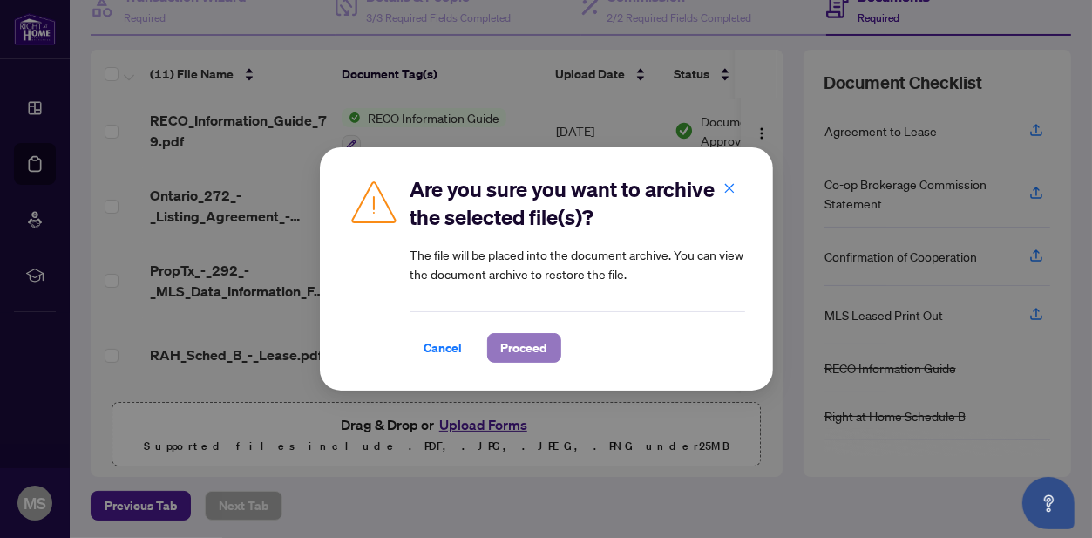
click at [551, 340] on button "Proceed" at bounding box center [524, 348] width 74 height 30
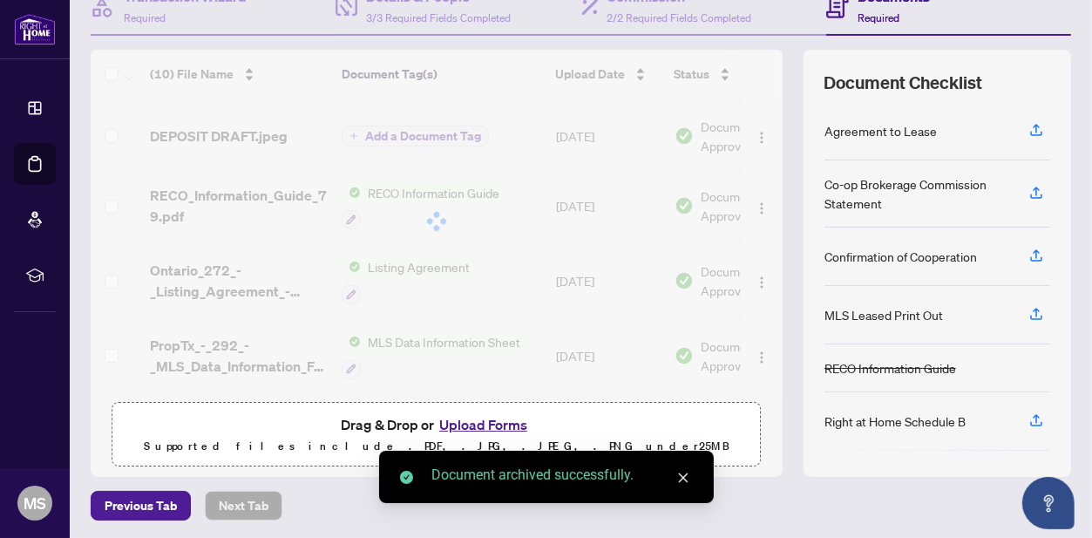
scroll to position [408, 0]
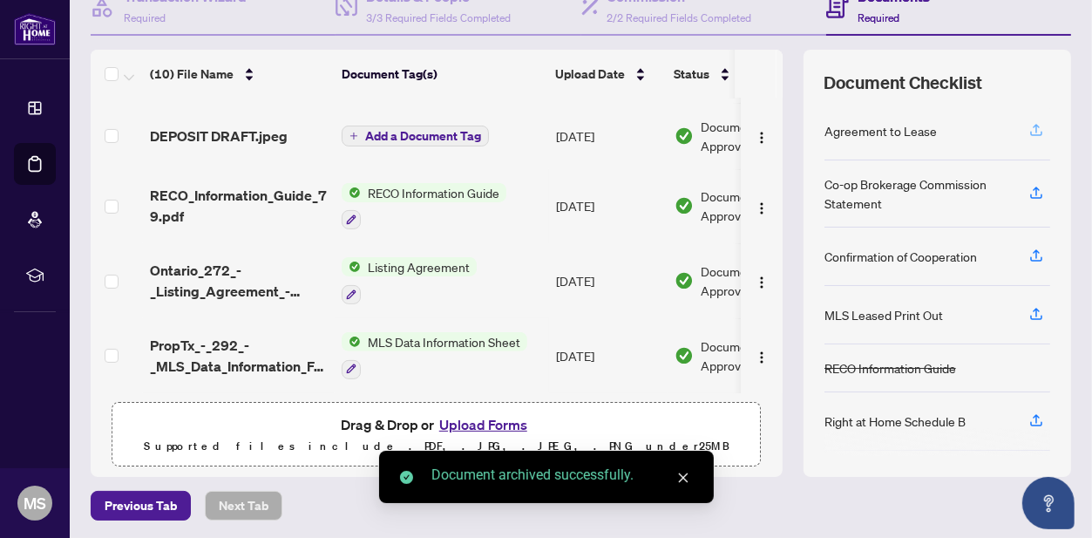
click at [1028, 133] on icon "button" at bounding box center [1036, 130] width 16 height 16
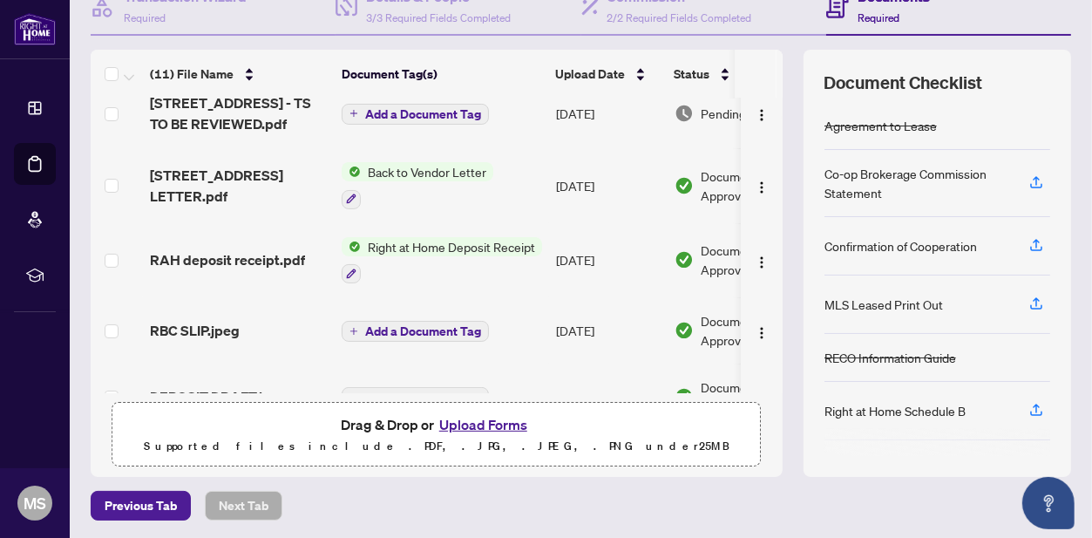
scroll to position [133, 0]
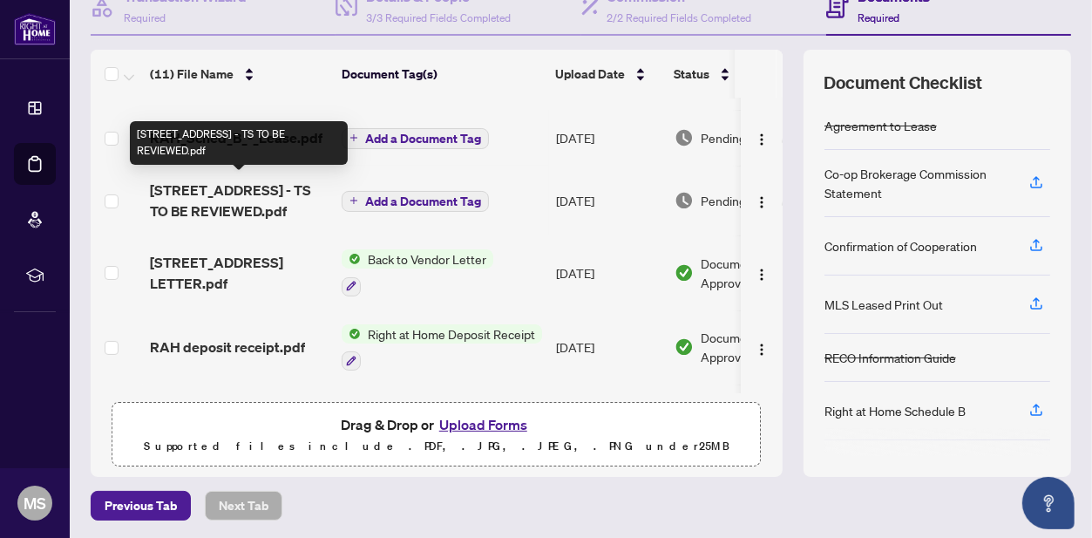
click at [278, 185] on span "[STREET_ADDRESS] - TS TO BE REVIEWED.pdf" at bounding box center [239, 201] width 178 height 42
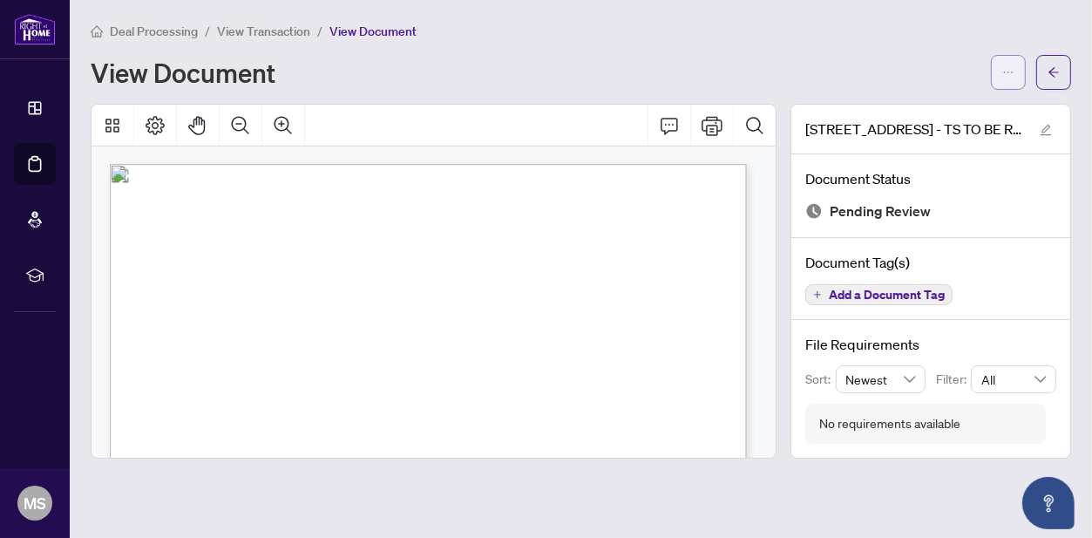
click at [1003, 76] on icon "ellipsis" at bounding box center [1008, 72] width 12 height 12
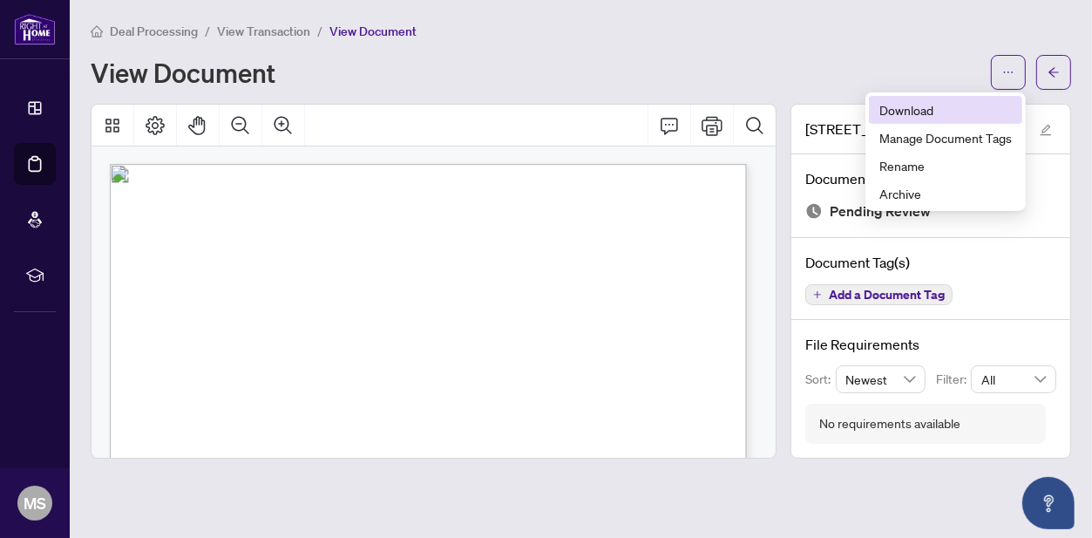
click at [917, 114] on span "Download" at bounding box center [945, 109] width 132 height 19
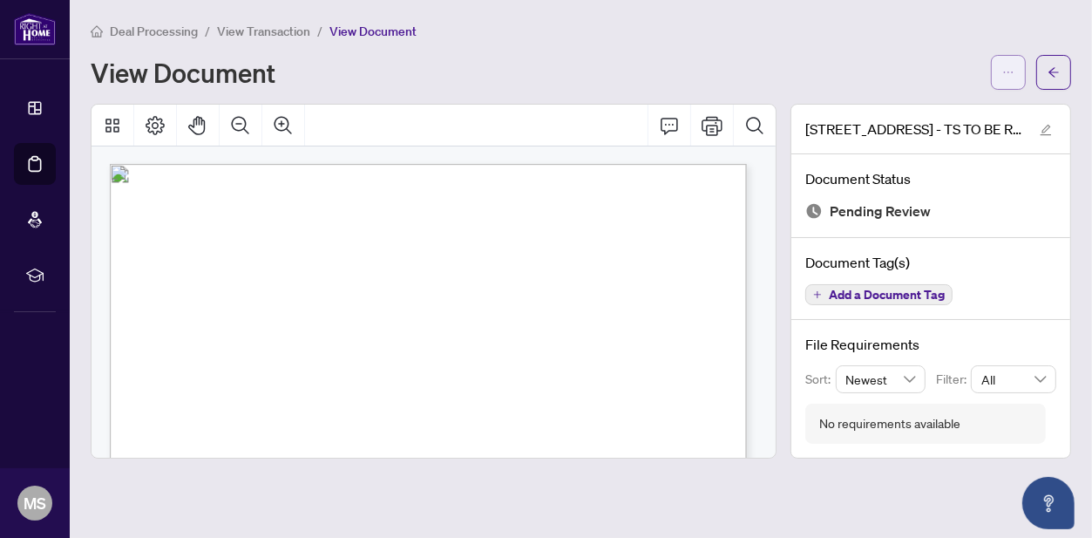
click at [1000, 76] on button "button" at bounding box center [1008, 72] width 35 height 35
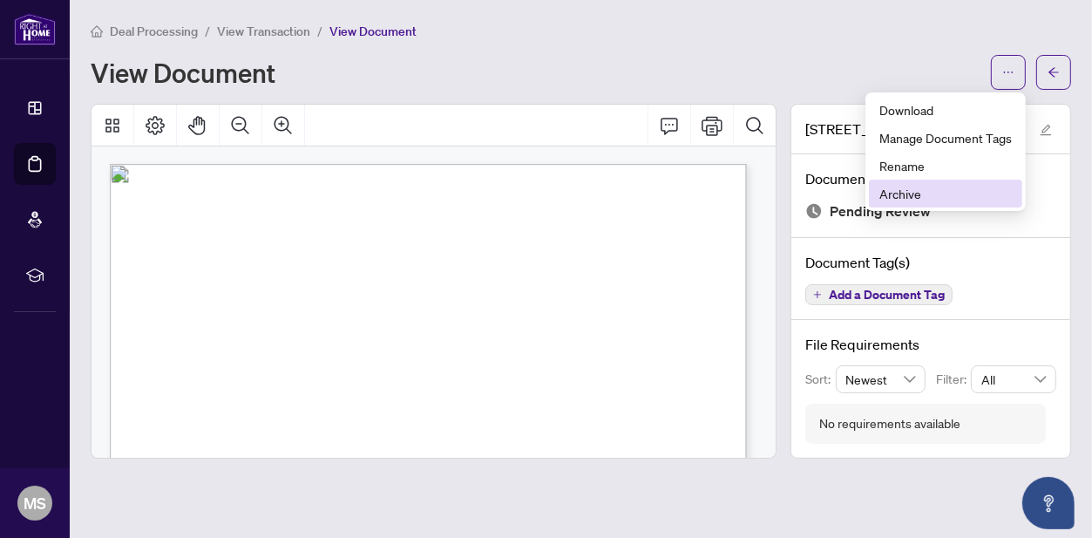
click at [910, 180] on li "Archive" at bounding box center [945, 194] width 153 height 28
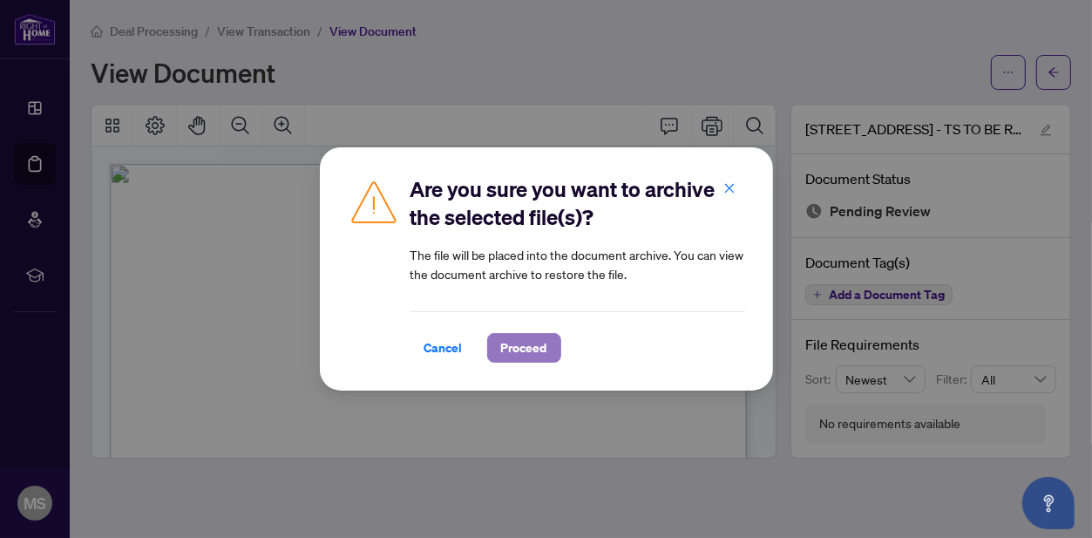
click at [545, 336] on span "Proceed" at bounding box center [524, 348] width 46 height 28
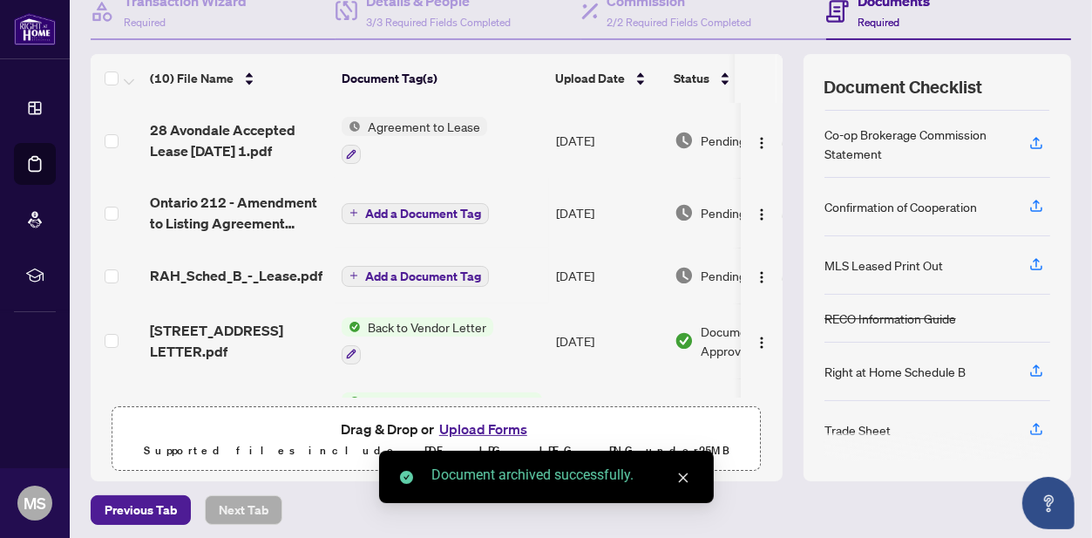
scroll to position [189, 0]
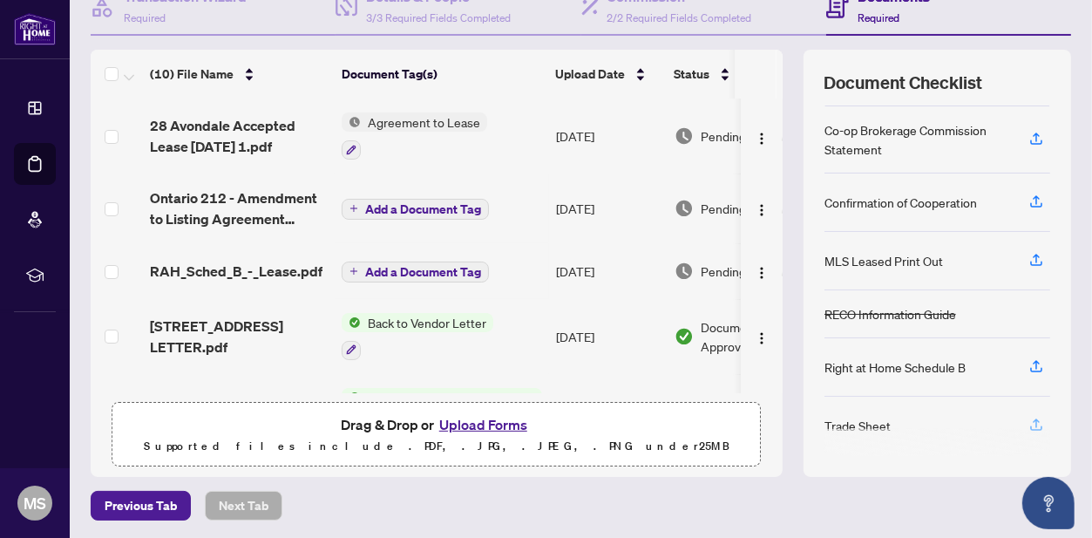
click at [1030, 425] on icon "button" at bounding box center [1036, 427] width 12 height 4
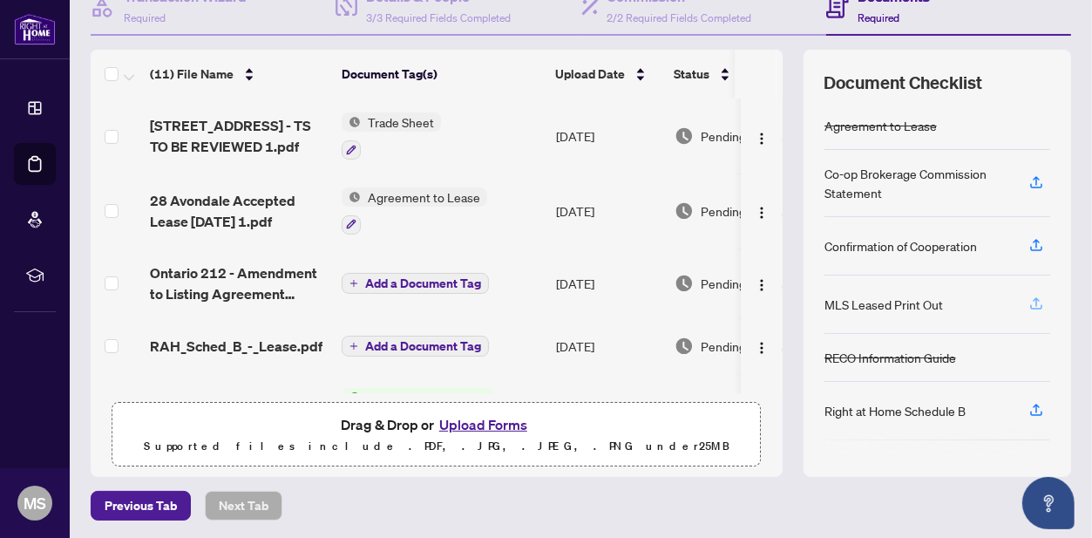
click at [1028, 297] on icon "button" at bounding box center [1036, 303] width 16 height 16
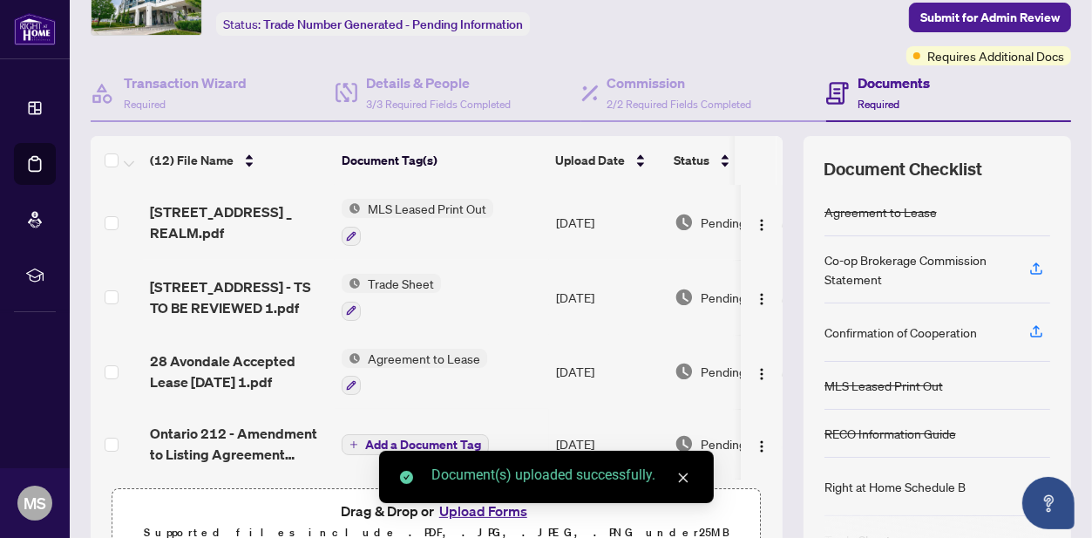
scroll to position [0, 0]
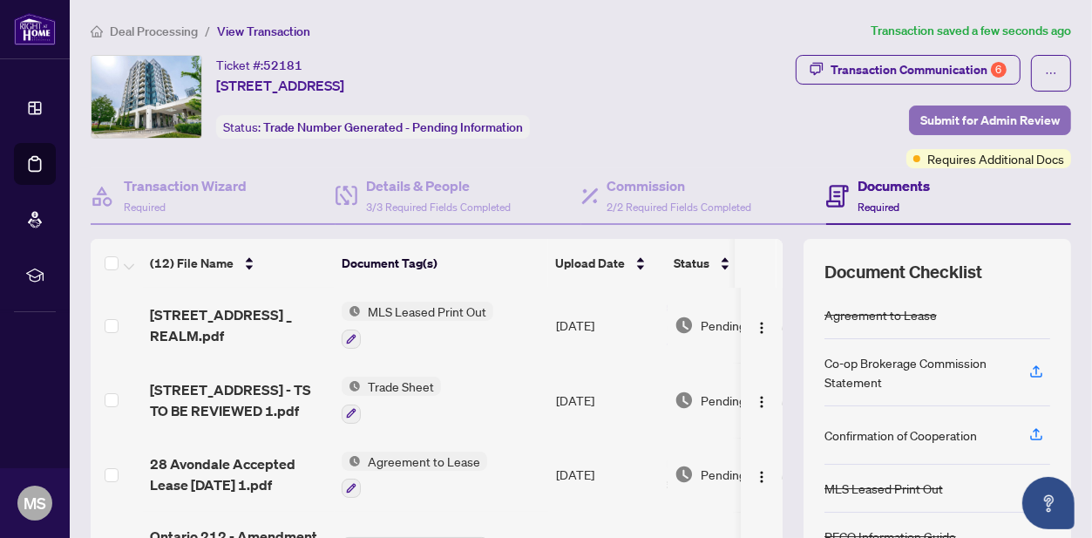
click at [976, 114] on span "Submit for Admin Review" at bounding box center [989, 120] width 139 height 28
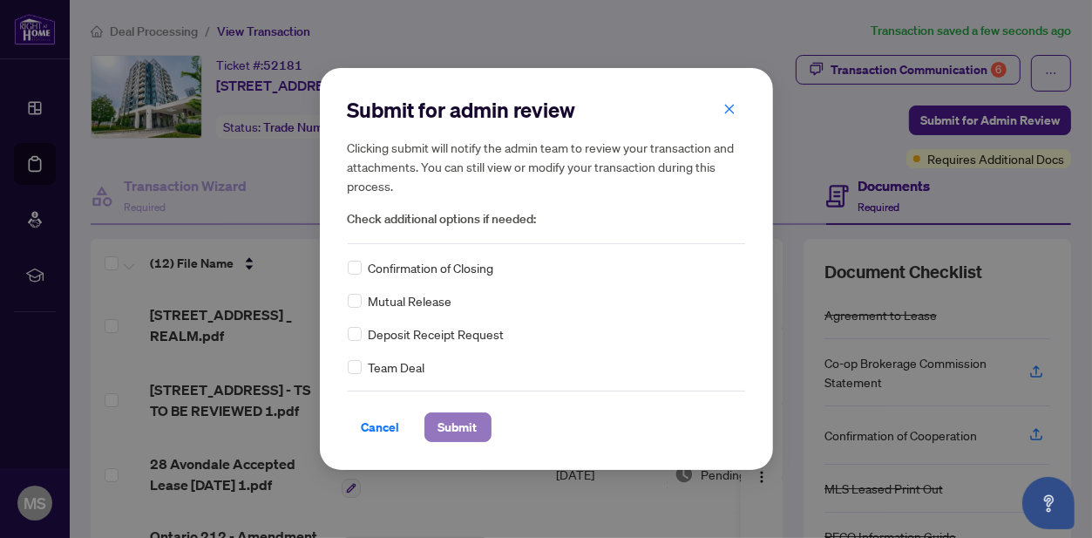
click at [442, 417] on span "Submit" at bounding box center [457, 427] width 39 height 28
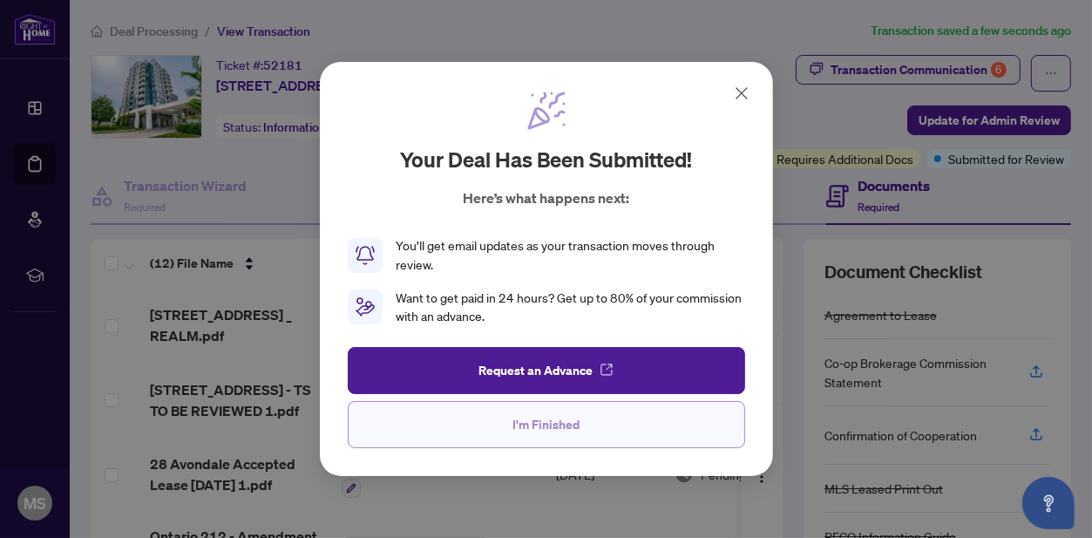
click at [528, 418] on span "I'm Finished" at bounding box center [545, 425] width 67 height 28
